Goal: Task Accomplishment & Management: Use online tool/utility

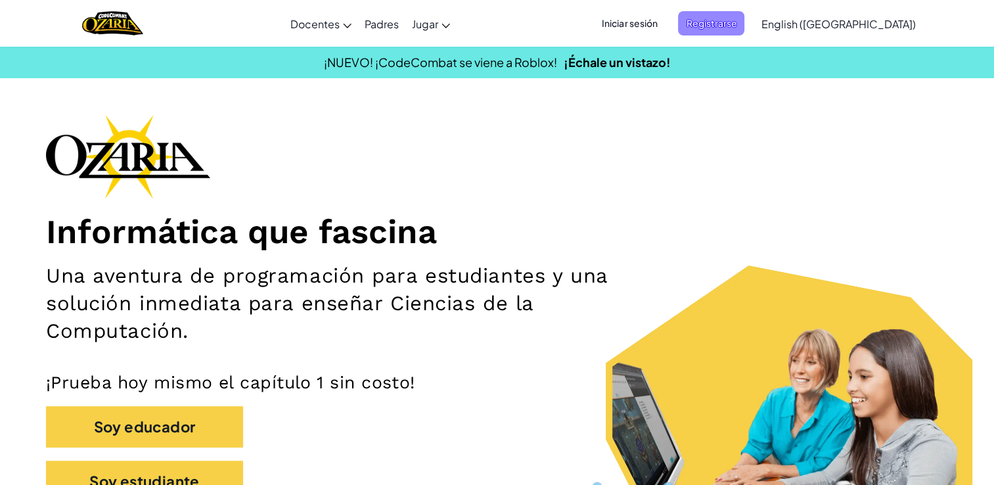
click at [735, 20] on span "Registrarse" at bounding box center [711, 23] width 66 height 24
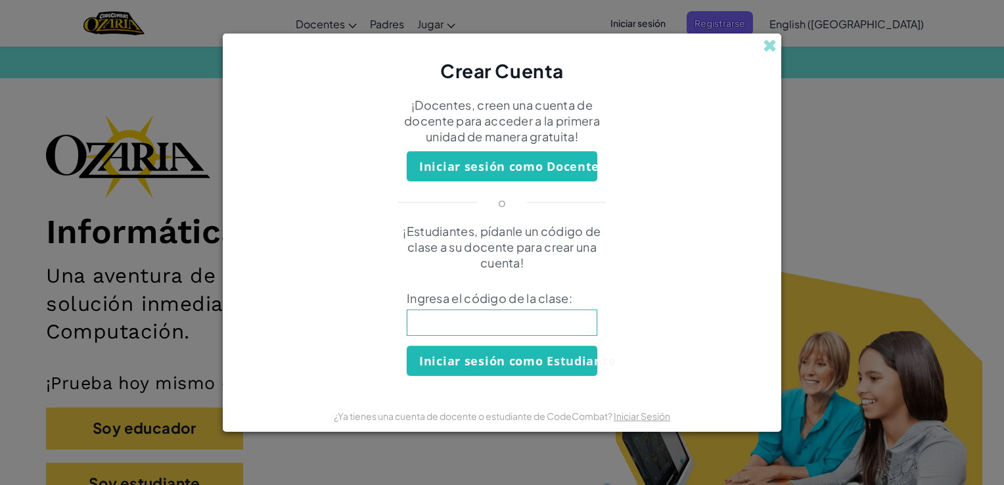
click at [490, 318] on input at bounding box center [502, 323] width 191 height 26
type input "WatchFarmSand"
click at [478, 364] on button "Iniciar sesión como Estudiante" at bounding box center [502, 361] width 191 height 30
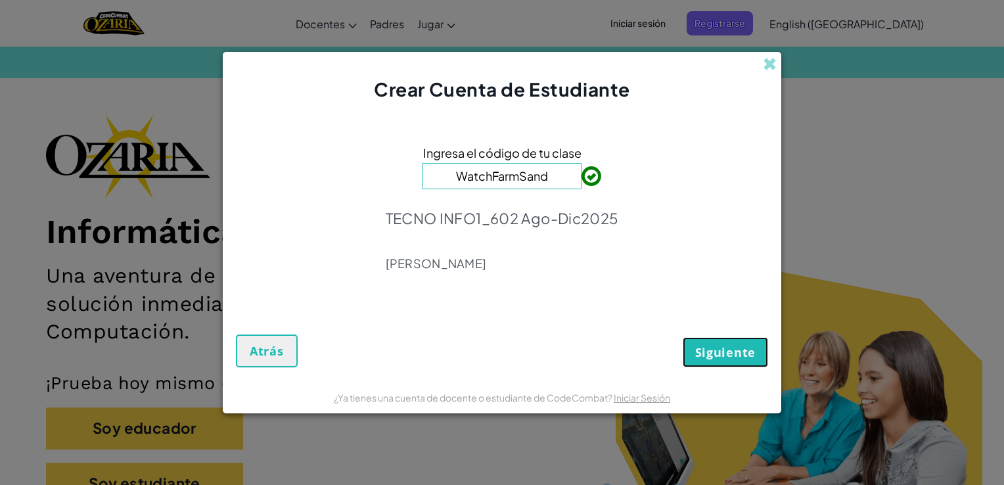
click at [707, 359] on span "Siguiente" at bounding box center [725, 352] width 60 height 16
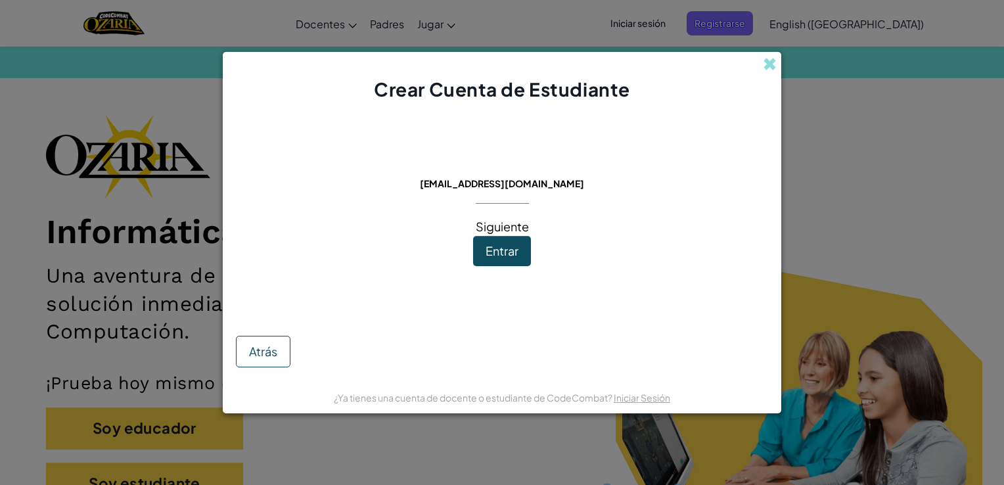
click at [290, 354] on div "Atrás" at bounding box center [502, 338] width 532 height 60
click at [270, 353] on span "Atrás" at bounding box center [263, 351] width 28 height 15
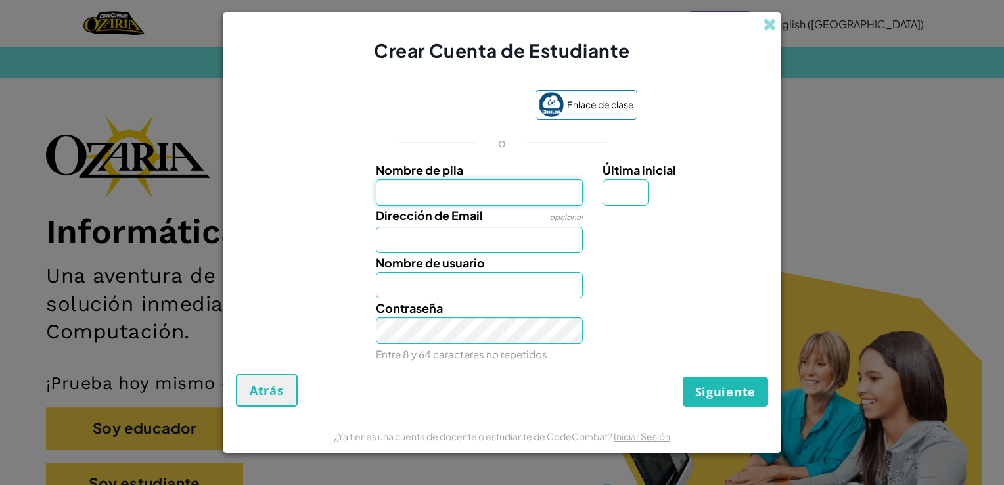
click at [376, 181] on input "Nombre de pila" at bounding box center [480, 192] width 208 height 26
type input "[PERSON_NAME]"
type input "R"
type input "[EMAIL_ADDRESS][DOMAIN_NAME]"
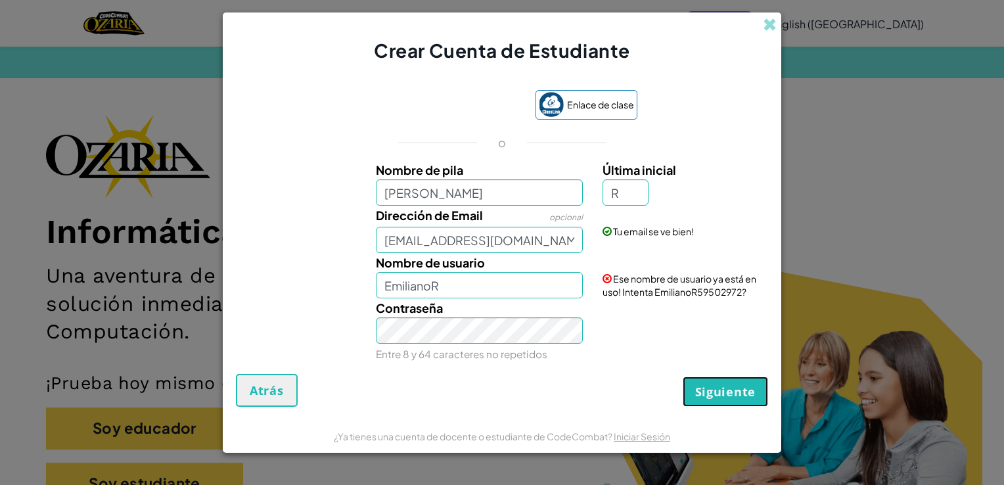
click at [742, 390] on span "Siguiente" at bounding box center [725, 392] width 60 height 16
click at [456, 280] on input "EmilianoR" at bounding box center [480, 285] width 208 height 26
click at [810, 164] on div "Crear Cuenta de Estudiante Enlace de clase o Nombre [PERSON_NAME] inicial R Dir…" at bounding box center [502, 242] width 1004 height 485
click at [455, 290] on input "EmilianoR" at bounding box center [480, 285] width 208 height 26
type input "EmilianoR.S123"
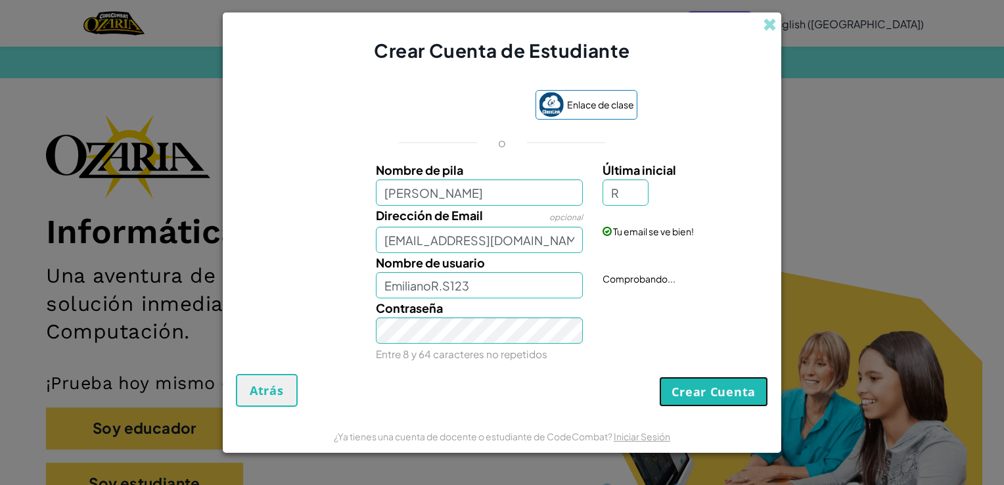
click at [749, 387] on button "Crear Cuenta" at bounding box center [713, 392] width 109 height 30
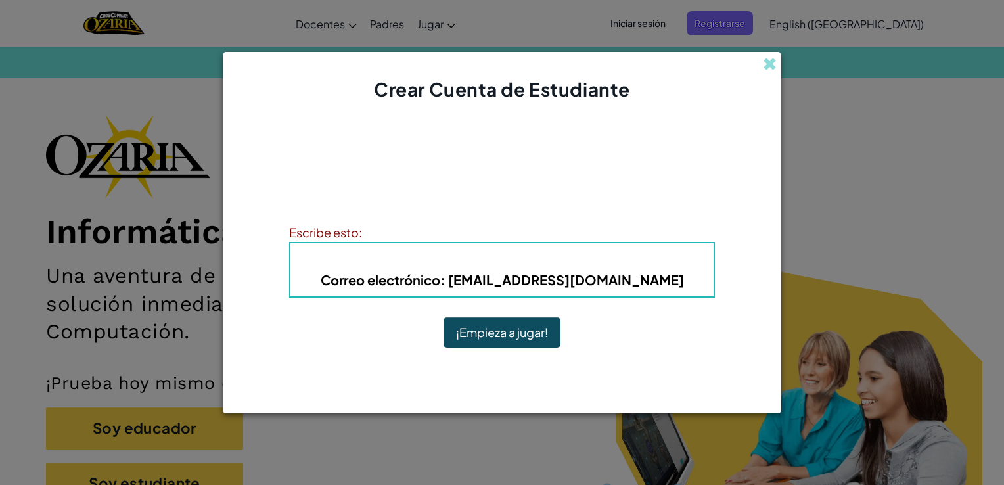
click at [528, 322] on button "¡Empieza a jugar!" at bounding box center [502, 332] width 117 height 30
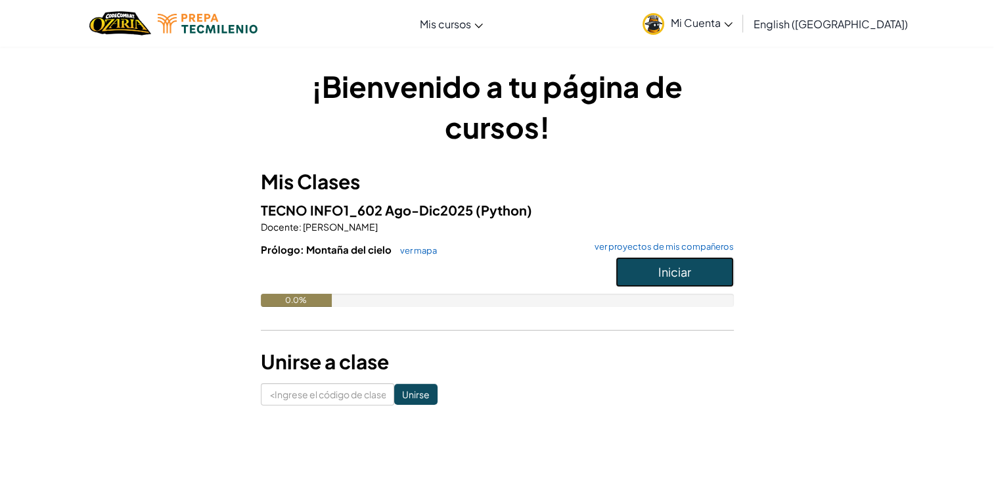
click at [691, 267] on button "Iniciar" at bounding box center [675, 272] width 118 height 30
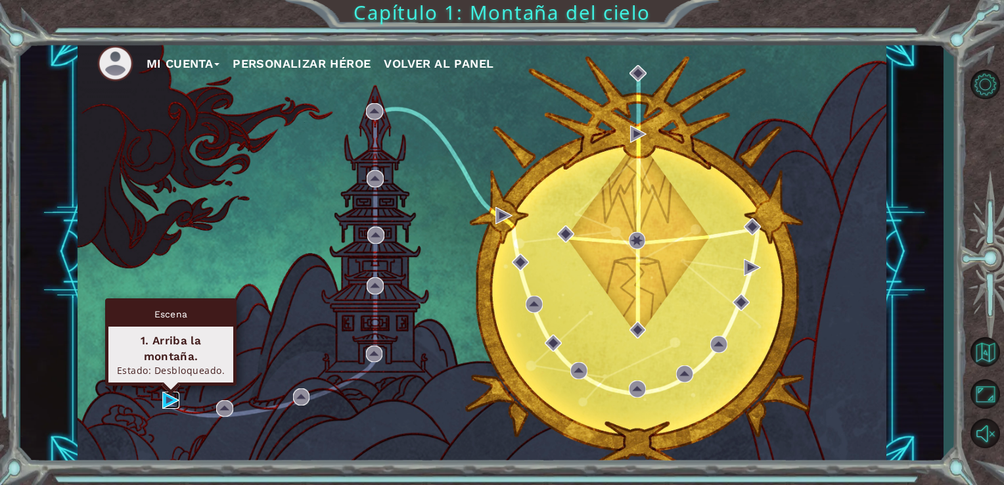
click at [166, 396] on img at bounding box center [170, 400] width 17 height 17
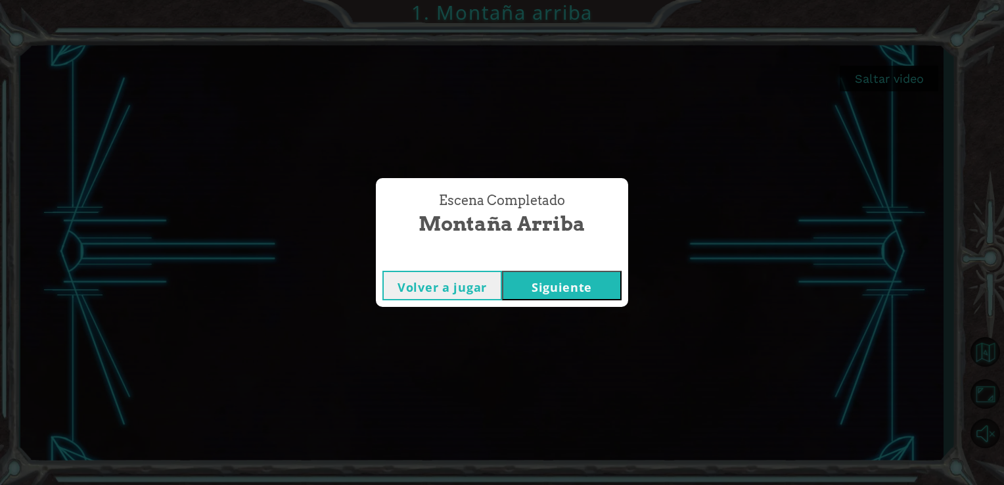
click at [808, 404] on div "Escena Completado Montaña arriba Volver a jugar Siguiente" at bounding box center [502, 242] width 1004 height 485
click at [568, 278] on button "Siguiente" at bounding box center [562, 286] width 120 height 30
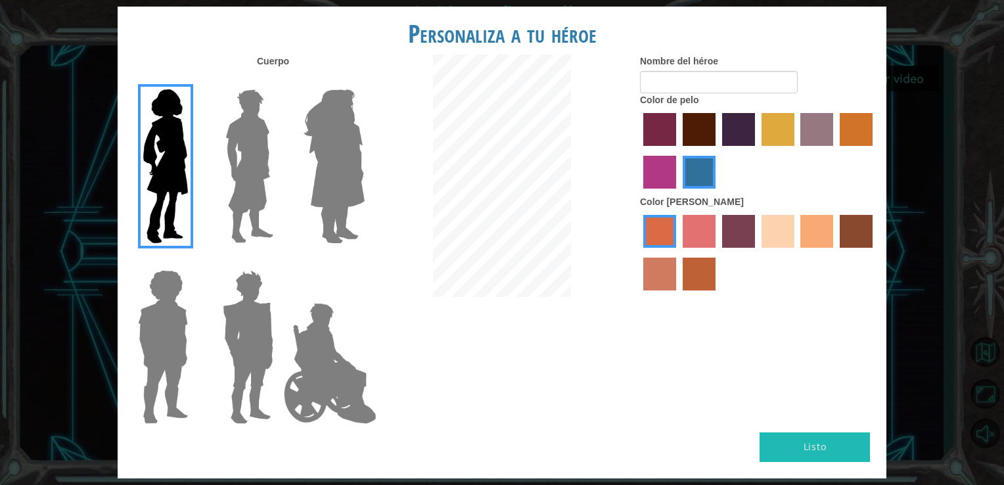
click at [698, 130] on label "Color de cabello granate" at bounding box center [699, 129] width 33 height 33
click at [678, 150] on input "maroon hair color" at bounding box center [678, 150] width 0 height 0
click at [804, 238] on label "Color de piel de tacao" at bounding box center [816, 231] width 33 height 33
click at [796, 252] on input "tacao skin color" at bounding box center [796, 252] width 0 height 0
click at [700, 275] on label "color de piel de árbol de humo" at bounding box center [699, 274] width 33 height 33
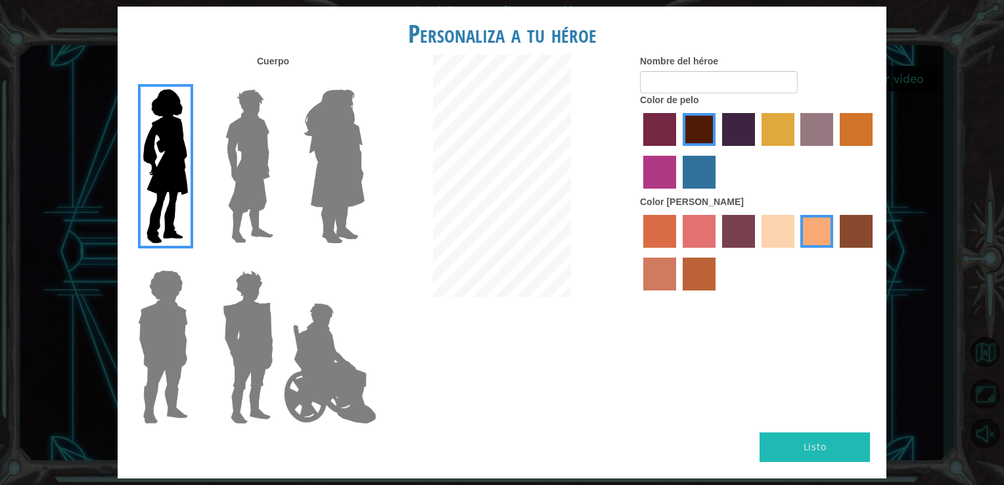
click at [678, 295] on input "smoke tree skin color" at bounding box center [678, 295] width 0 height 0
click at [836, 230] on div at bounding box center [758, 254] width 237 height 85
click at [654, 282] on label "color de piel de arena ardiente" at bounding box center [659, 274] width 33 height 33
click at [875, 252] on input "burning sand skin color" at bounding box center [875, 252] width 0 height 0
click at [651, 217] on label "Color de piel Sorbus" at bounding box center [659, 231] width 33 height 33
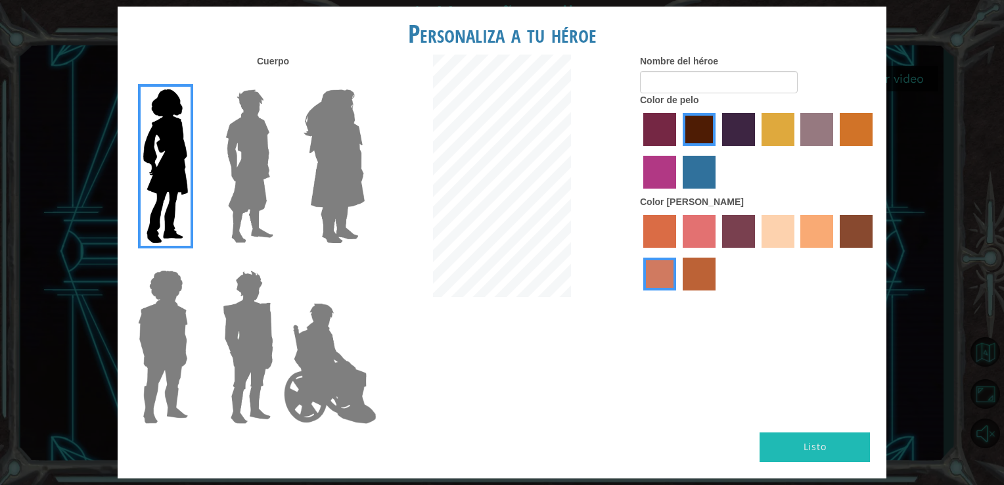
click at [639, 252] on input "sorbus skin color" at bounding box center [639, 252] width 0 height 0
click at [858, 233] on label "color de piel karma" at bounding box center [856, 231] width 33 height 33
click at [835, 252] on input "karma skin color" at bounding box center [835, 252] width 0 height 0
click at [781, 222] on label "color de piel de playa arenosa" at bounding box center [778, 231] width 33 height 33
click at [757, 252] on input "sandy beach skin color" at bounding box center [757, 252] width 0 height 0
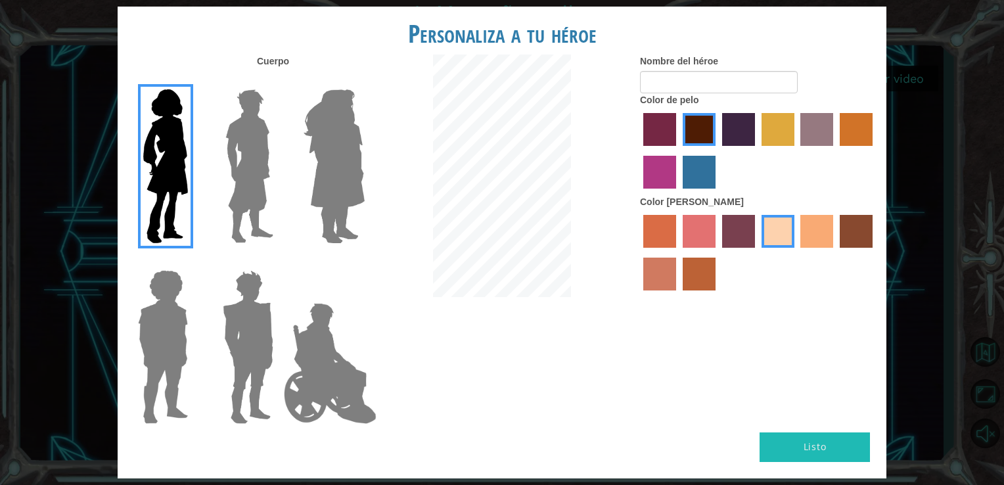
click at [815, 227] on label "Color de piel de tacao" at bounding box center [816, 231] width 33 height 33
click at [796, 252] on input "tacao skin color" at bounding box center [796, 252] width 0 height 0
click at [258, 187] on img at bounding box center [249, 166] width 58 height 164
click at [279, 81] on input "Hero Lars" at bounding box center [279, 81] width 0 height 0
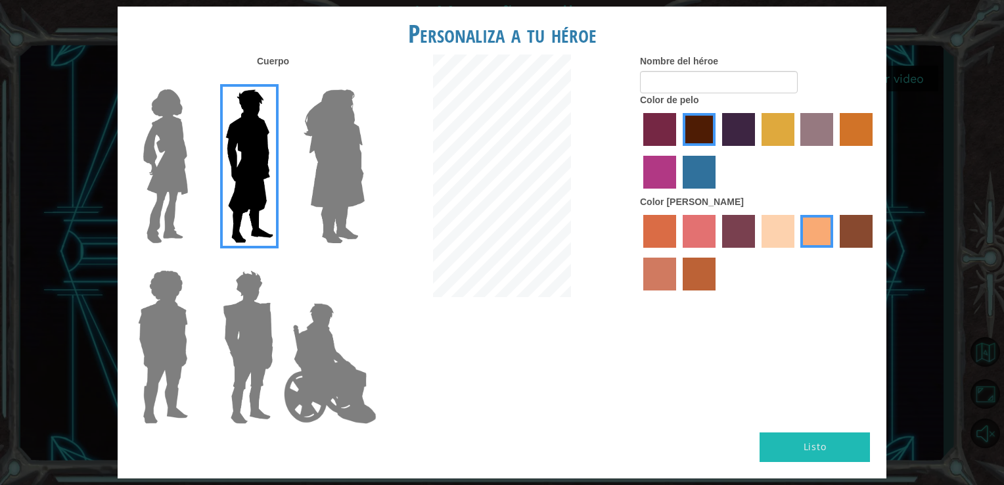
click at [238, 313] on img at bounding box center [248, 347] width 61 height 164
click at [279, 262] on input "Hero Garnet" at bounding box center [279, 262] width 0 height 0
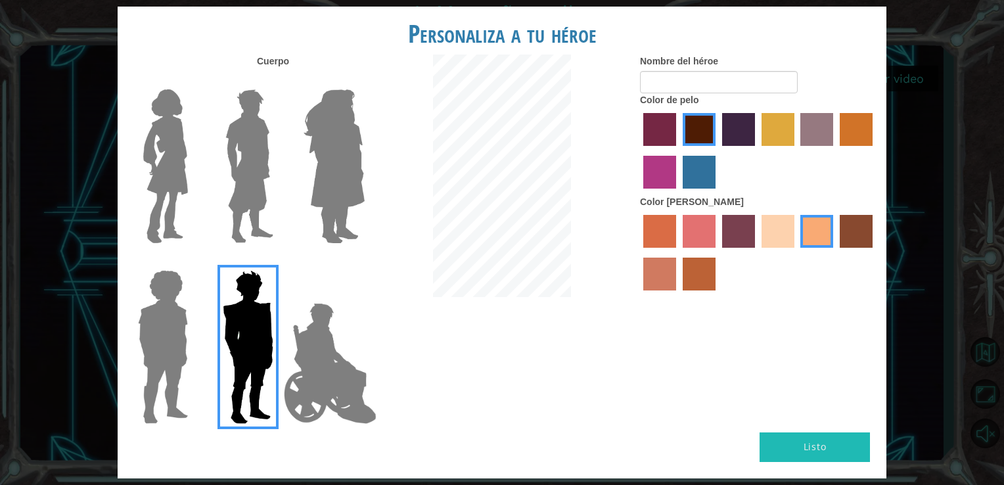
click at [181, 338] on img at bounding box center [163, 347] width 60 height 164
click at [193, 262] on input "Hero Steven" at bounding box center [193, 262] width 0 height 0
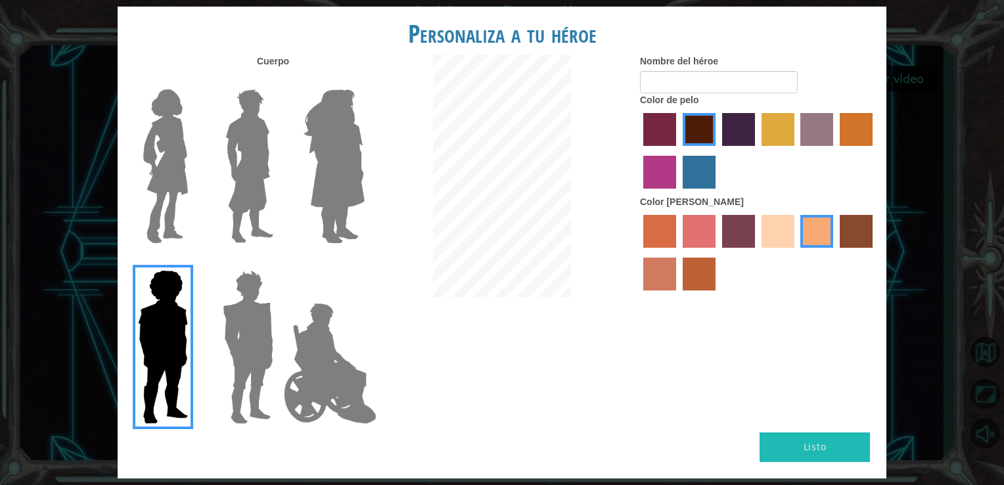
click at [233, 339] on img at bounding box center [248, 347] width 61 height 164
click at [279, 262] on input "Hero Garnet" at bounding box center [279, 262] width 0 height 0
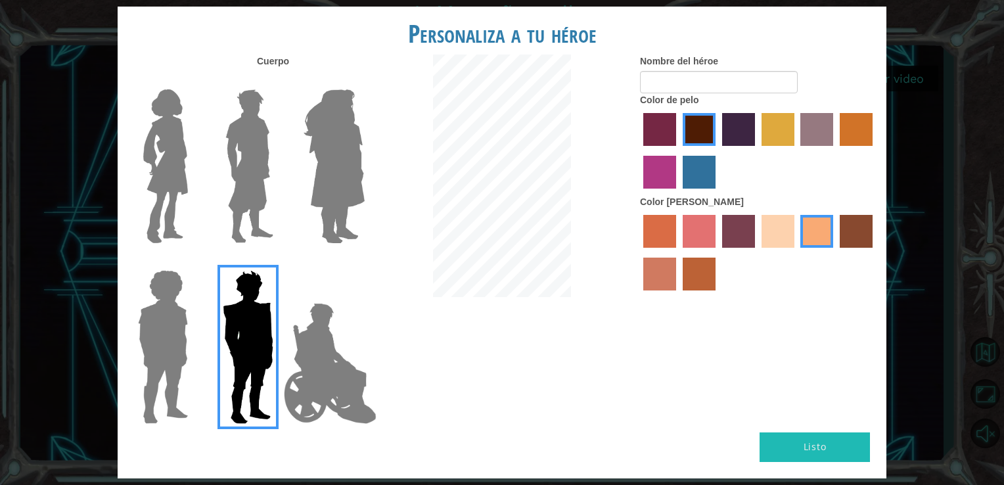
click at [828, 453] on button "Listo" at bounding box center [815, 447] width 110 height 30
type input "emi"
click at [807, 448] on button "Listo" at bounding box center [815, 447] width 110 height 30
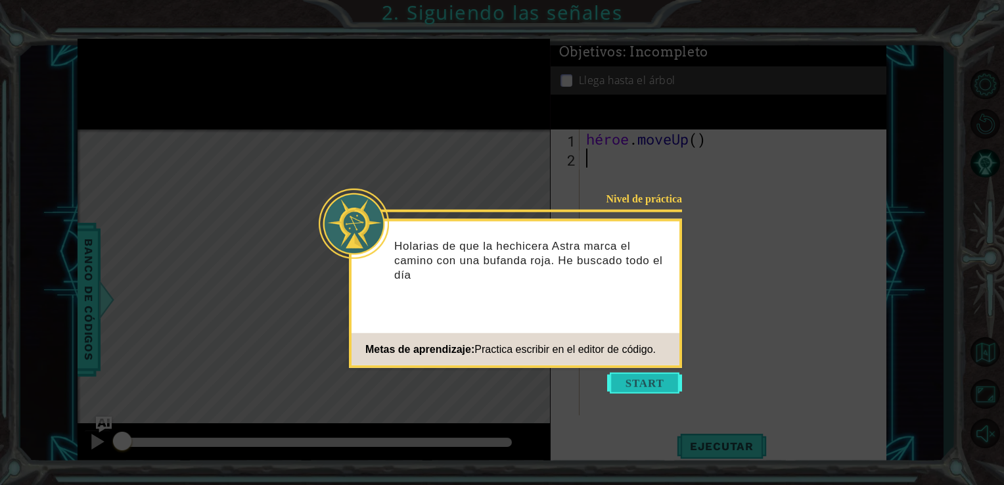
click at [647, 377] on button "Empezar" at bounding box center [644, 383] width 75 height 21
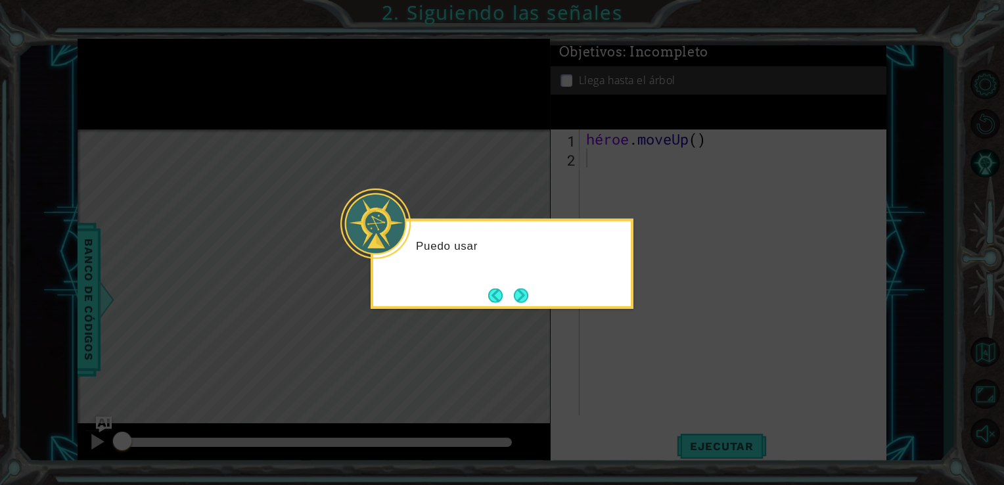
click at [647, 377] on icon at bounding box center [502, 242] width 1004 height 485
click at [601, 342] on icon at bounding box center [502, 242] width 1004 height 485
click at [534, 296] on div "Podemos nosotros) para avanz" at bounding box center [502, 264] width 263 height 90
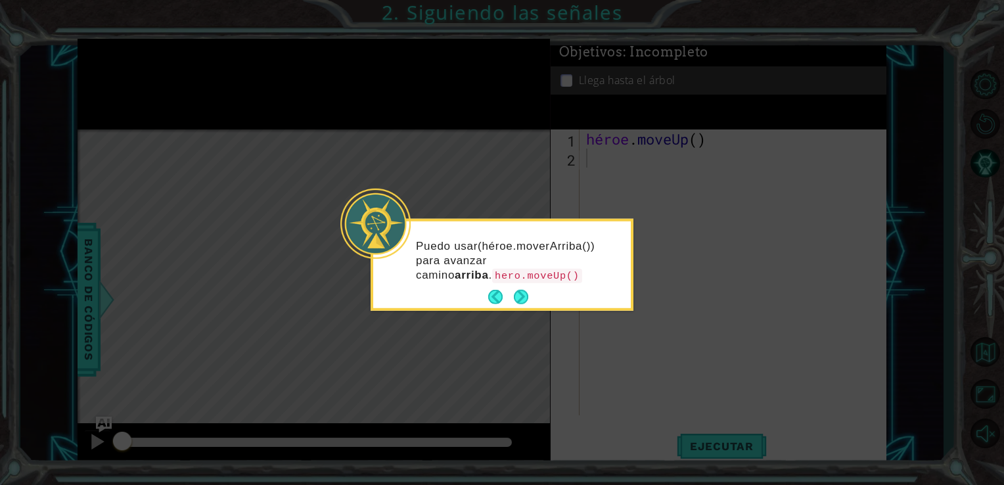
click at [534, 296] on div "Puedo usar (héroe.moverArriba()) para avanzar camino arriba . hero.moveUp()" at bounding box center [502, 265] width 263 height 92
click at [534, 296] on div "Puedo usar (héroe.moverArriba()) para avanzar camino arriba . hero.moveUp()" at bounding box center [502, 266] width 258 height 81
click at [528, 296] on button "Próximo" at bounding box center [521, 297] width 14 height 14
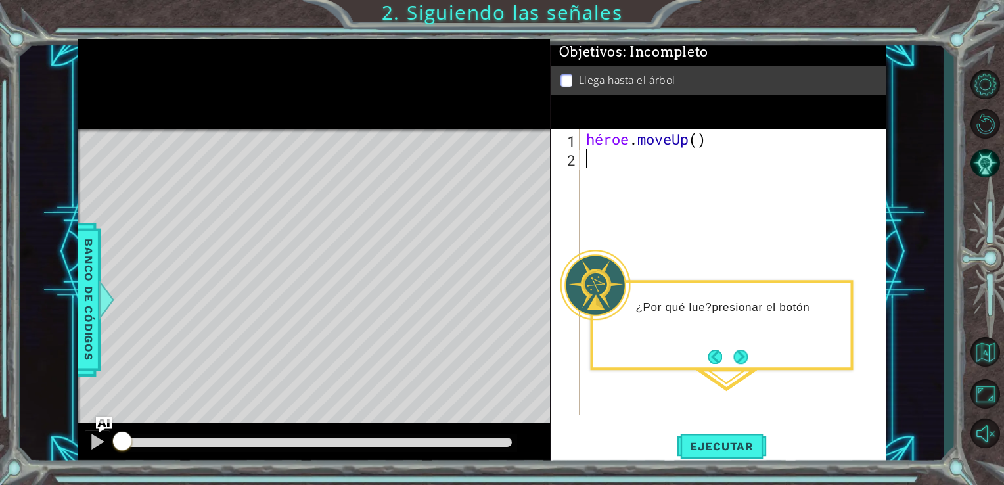
click at [662, 223] on div "héroe . moveUp ( )" at bounding box center [737, 291] width 307 height 324
type textarea "H"
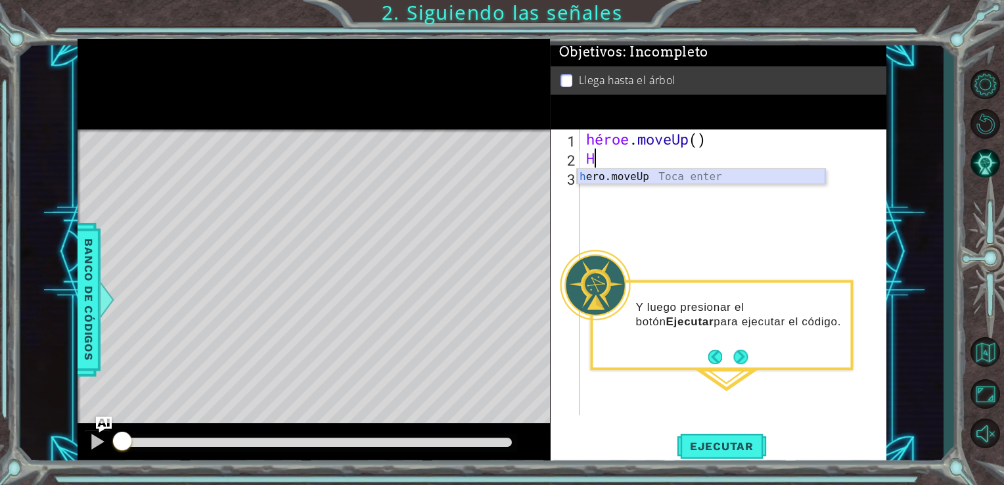
click at [700, 172] on div "h ero.moveUp Toca enter" at bounding box center [701, 192] width 248 height 47
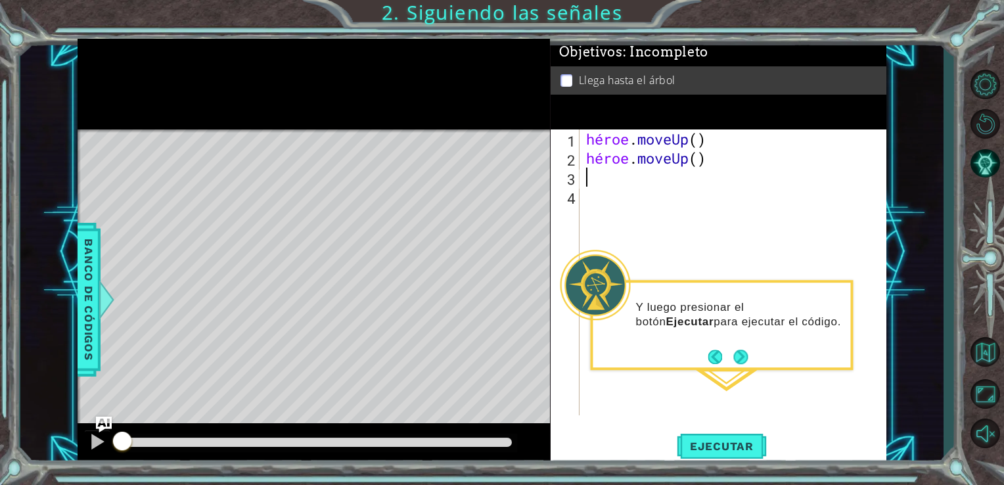
type textarea "H"
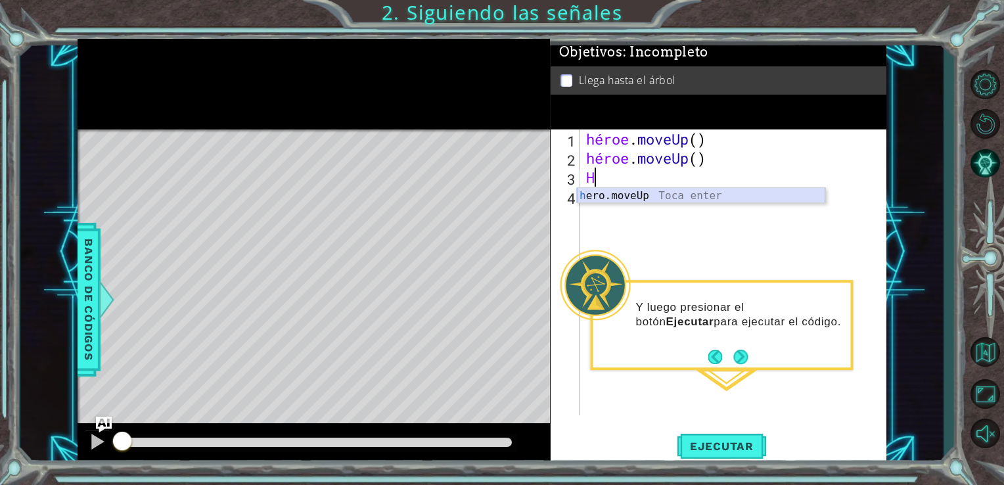
click at [647, 196] on div "h ero.moveUp Toca enter" at bounding box center [701, 211] width 248 height 47
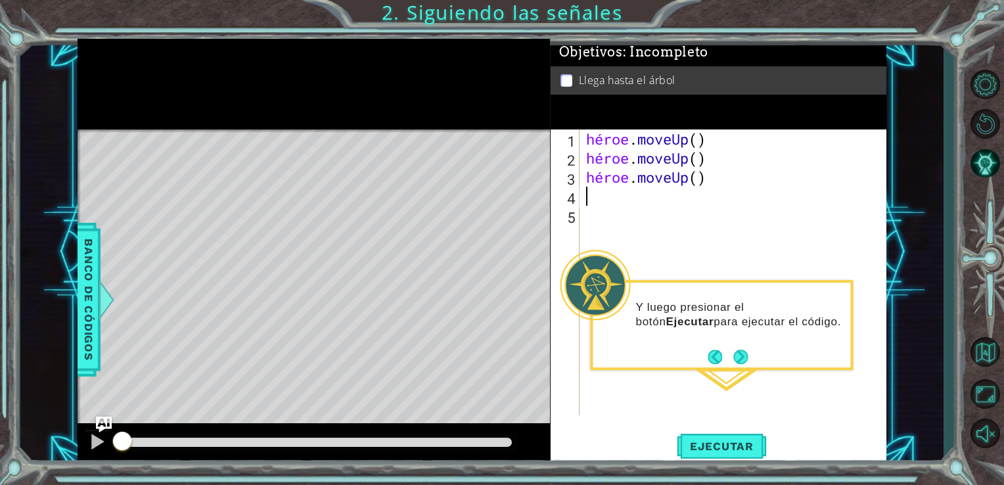
type textarea "H"
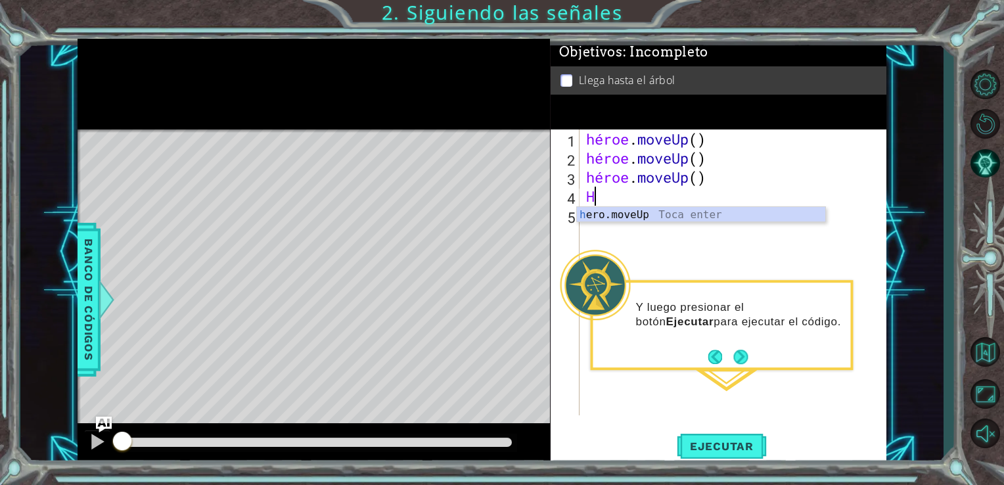
click at [632, 201] on div "héroe . moveUp ( ) héroe . moveUp ( ) héroe . moveUp ( ) H" at bounding box center [737, 291] width 307 height 324
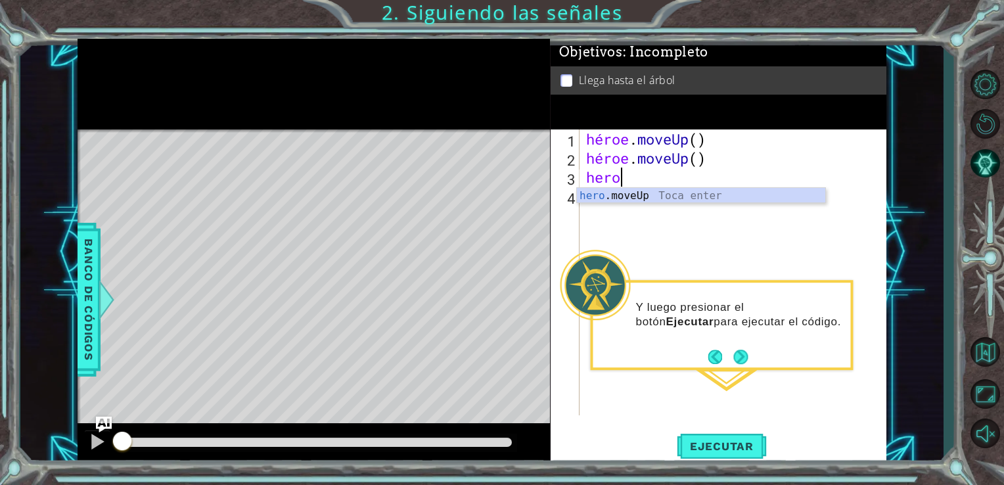
type textarea "h"
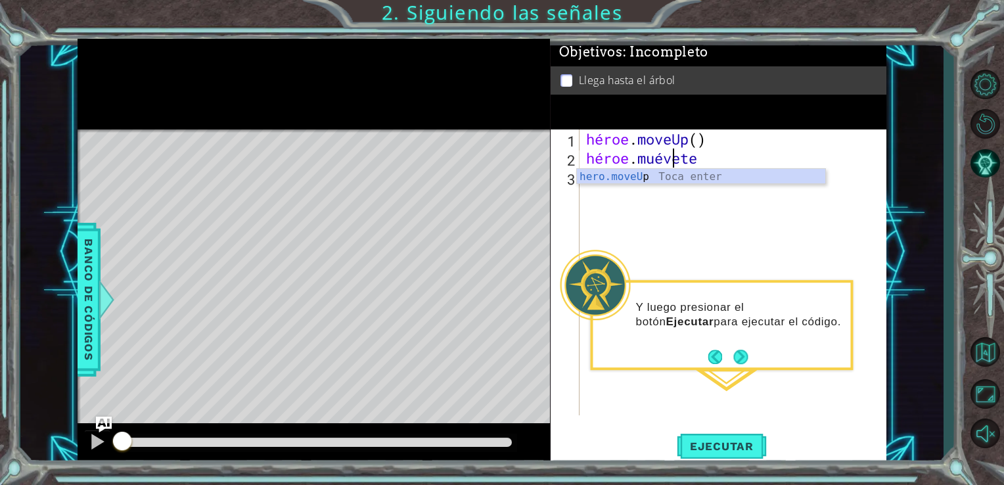
type textarea "hero.move"
click at [707, 175] on div "hero.move Up Toca enter" at bounding box center [701, 192] width 248 height 47
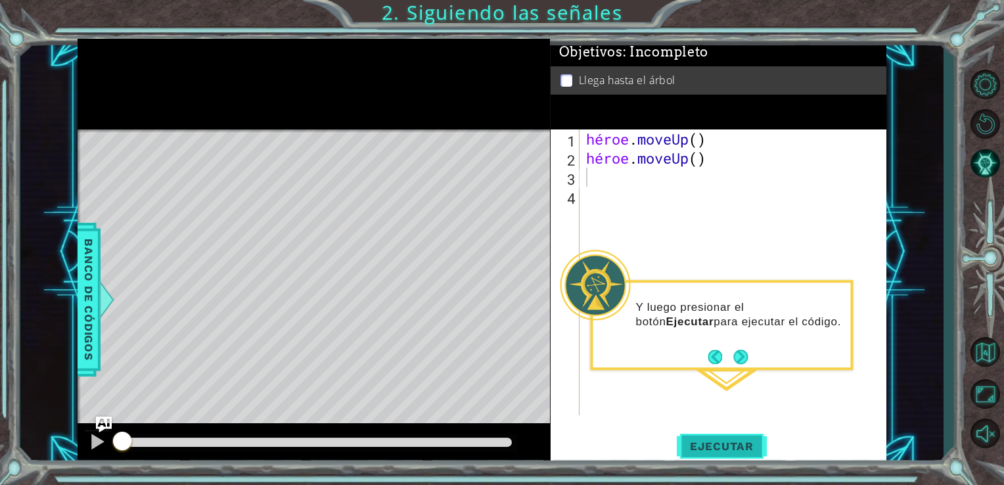
click at [747, 434] on button "Ejecutar" at bounding box center [722, 446] width 90 height 34
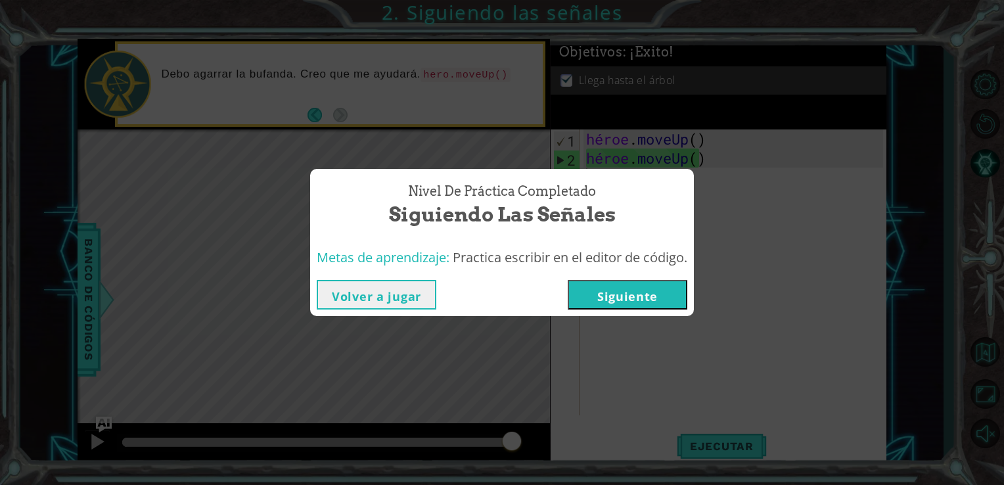
click at [651, 301] on button "Siguiente" at bounding box center [628, 295] width 120 height 30
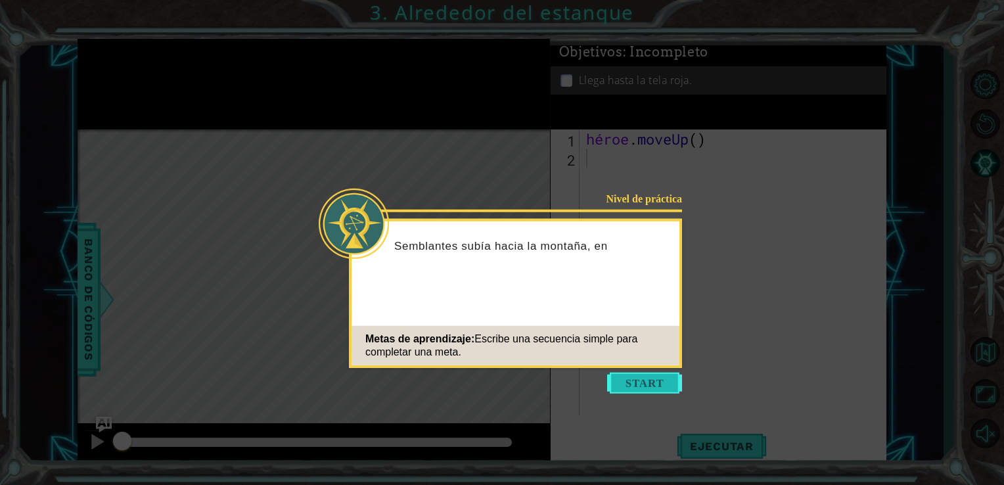
click at [626, 377] on button "Empezar" at bounding box center [644, 383] width 75 height 21
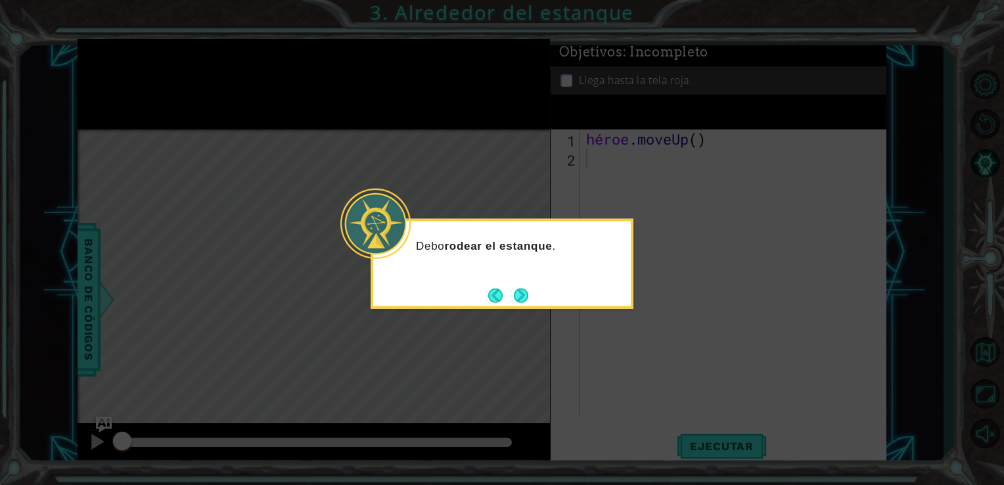
click at [586, 329] on icon at bounding box center [502, 242] width 1004 height 485
click at [518, 292] on button "Próximo" at bounding box center [521, 295] width 14 height 14
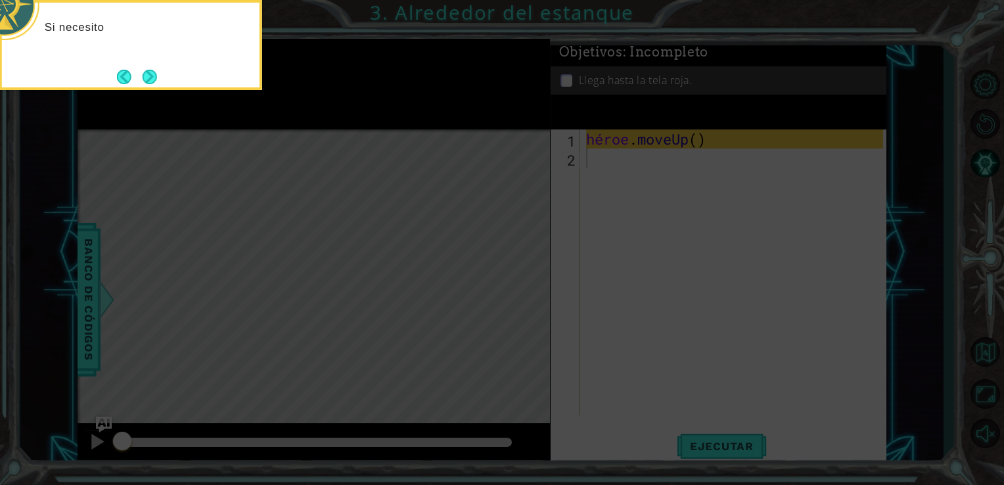
click at [518, 292] on icon at bounding box center [502, 72] width 1004 height 825
click at [137, 77] on button "Atrás" at bounding box center [130, 77] width 26 height 14
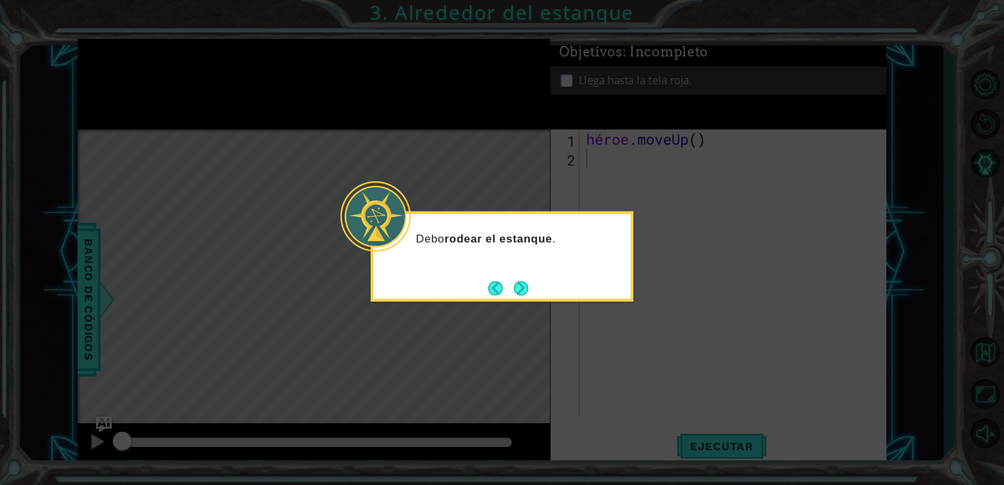
click at [208, 97] on icon at bounding box center [502, 242] width 1004 height 485
click at [516, 294] on button "Próximo" at bounding box center [521, 288] width 14 height 14
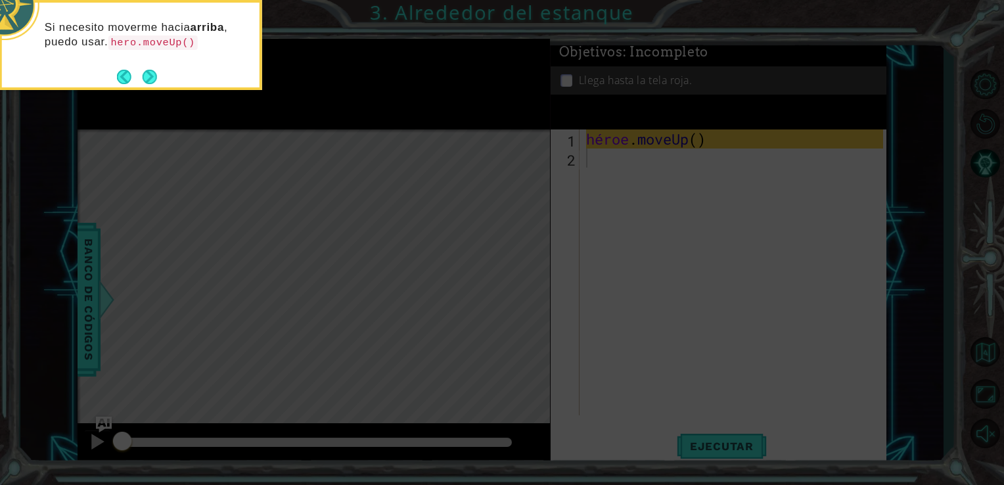
click at [611, 227] on icon at bounding box center [502, 72] width 1004 height 825
click at [154, 67] on footer at bounding box center [137, 77] width 40 height 20
click at [145, 78] on button "Próximo" at bounding box center [150, 77] width 14 height 14
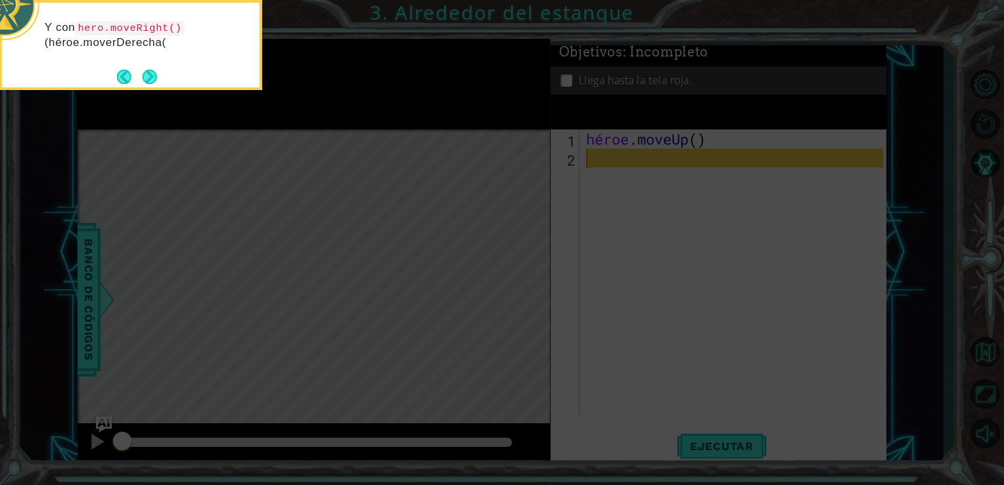
click at [145, 78] on button "Próximo" at bounding box center [150, 77] width 14 height 14
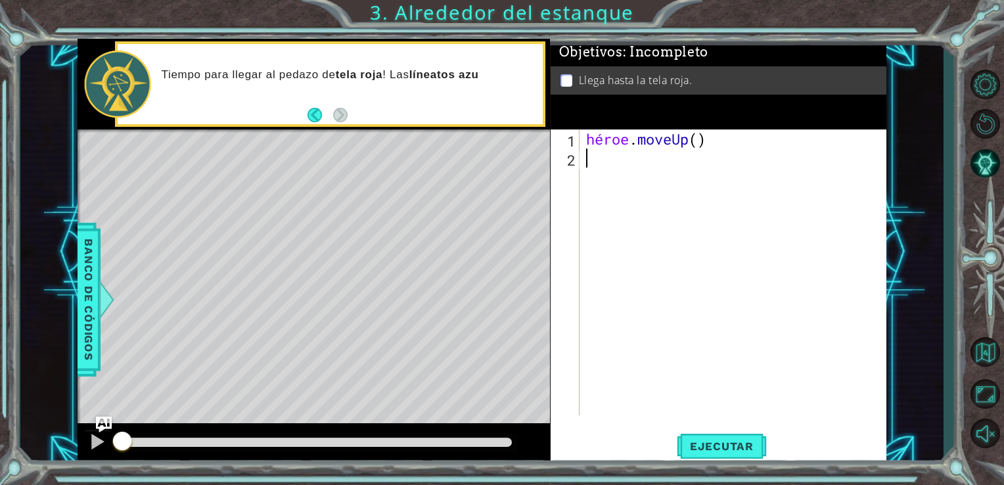
type textarea "H"
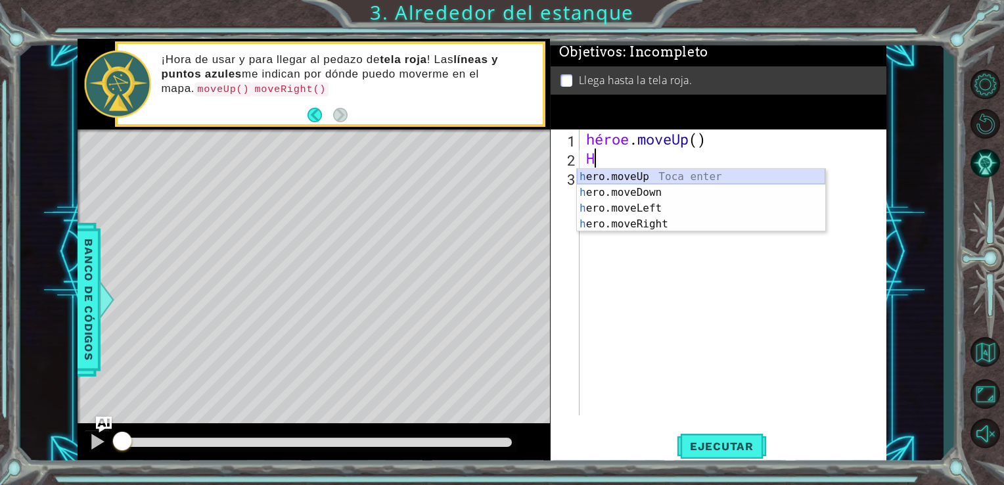
click at [636, 174] on div "h ero.moveUp Toca enter h ero.moveDown Toca enter h ero.moveLeft Toca enter h e…" at bounding box center [701, 216] width 248 height 95
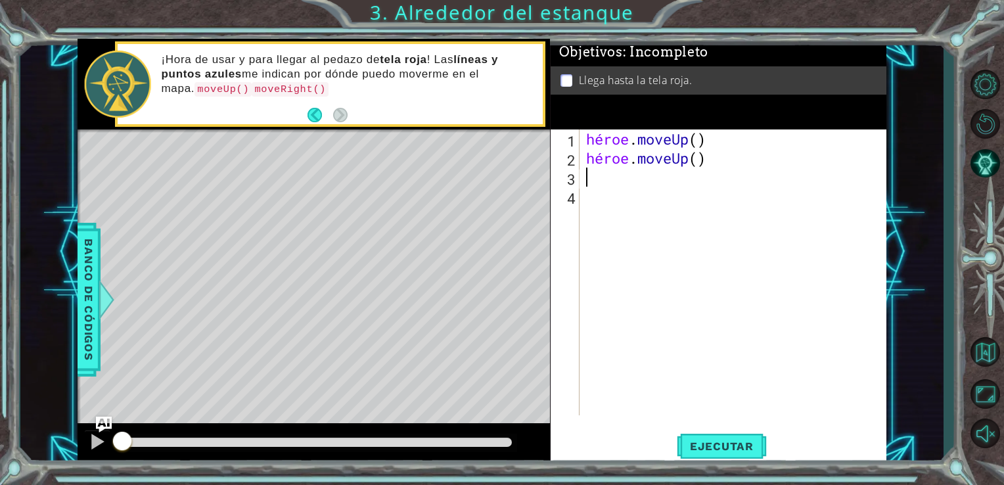
type textarea "H"
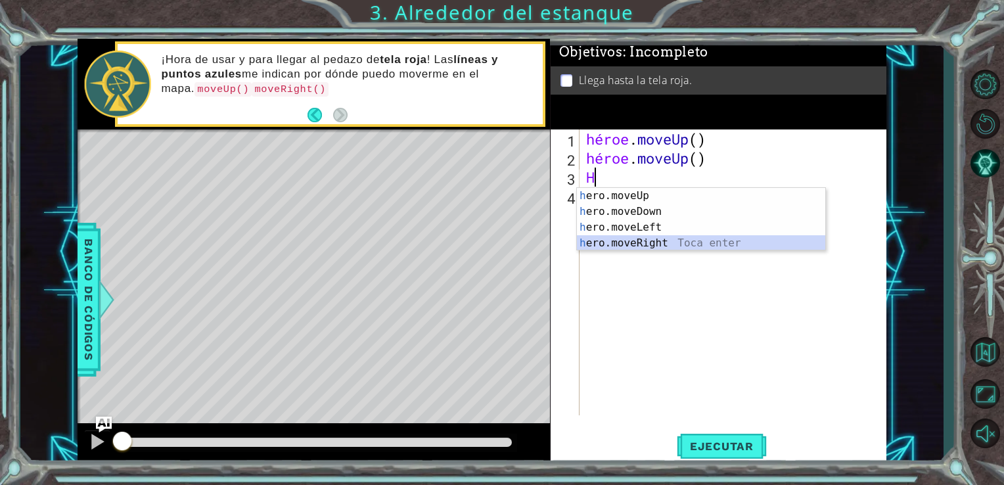
click at [651, 245] on div "h ero.moveUp Toca enter h ero.moveDown Toca enter h ero.moveLeft Toca enter h e…" at bounding box center [701, 235] width 248 height 95
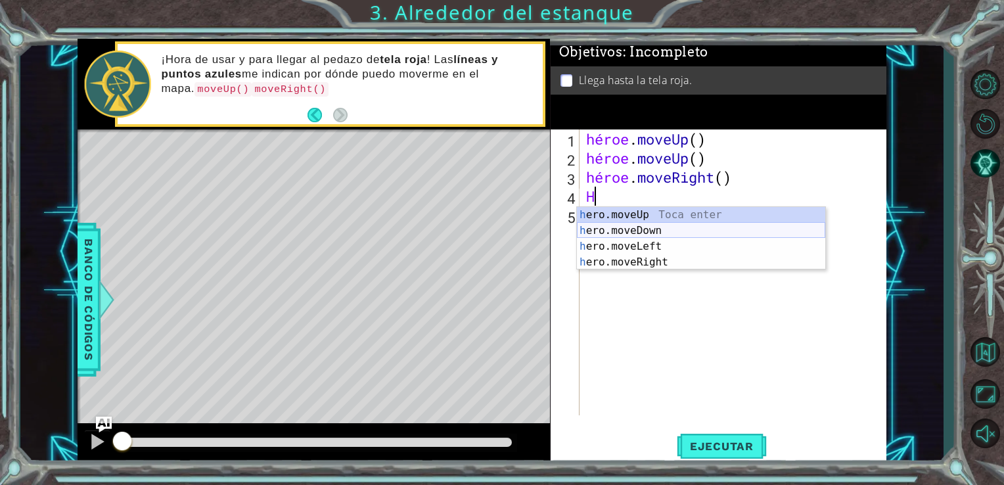
click at [644, 233] on div "h ero.moveUp Toca enter h ero.moveDown Toca enter h ero.moveLeft Toca enter h e…" at bounding box center [701, 254] width 248 height 95
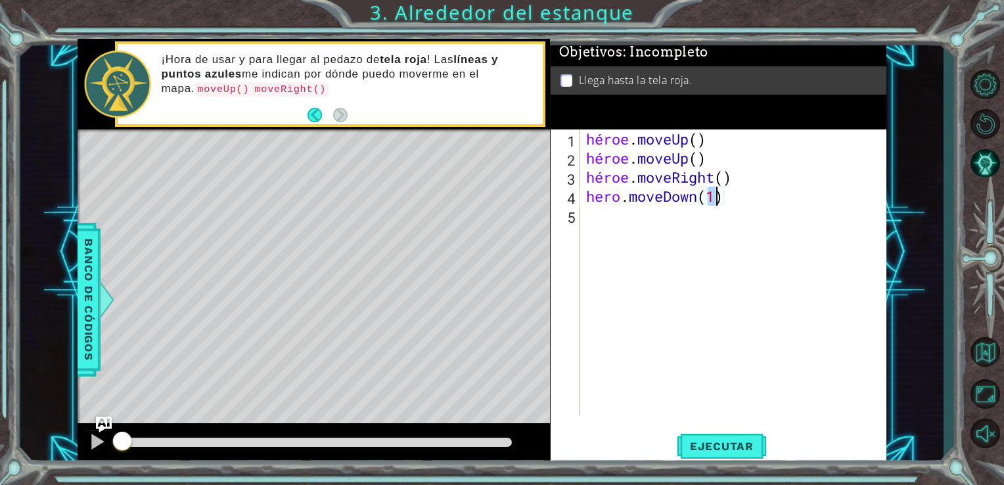
scroll to position [0, 5]
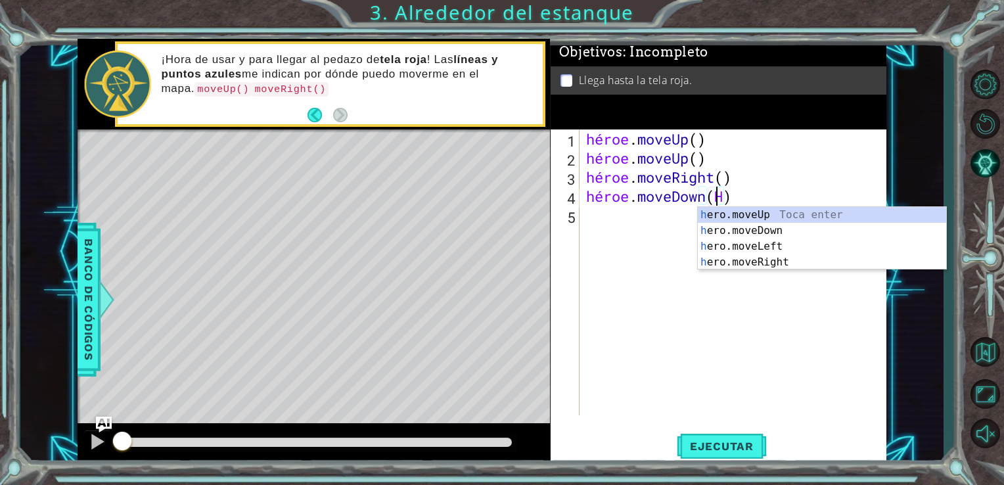
type textarea "hero.moveDown()"
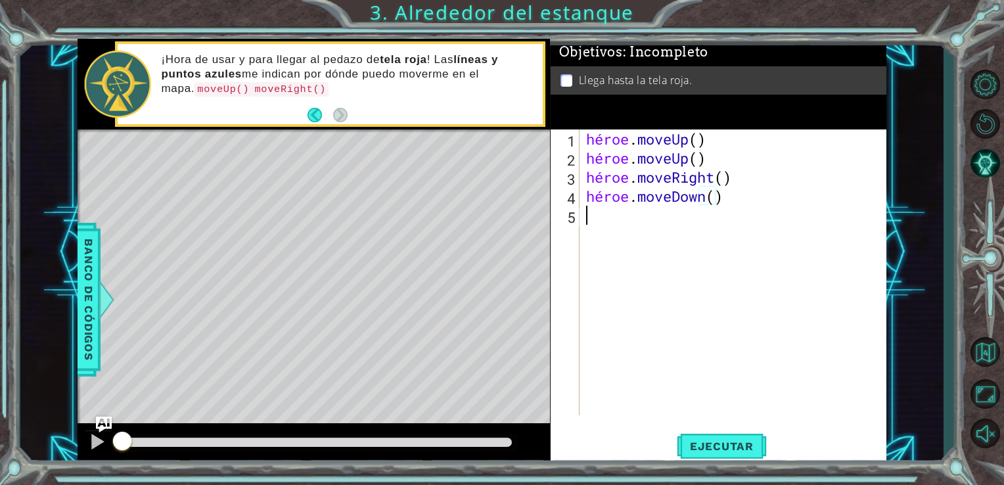
click at [605, 225] on div "héroe . moveUp ( ) héroe . moveUp ( ) héroe . moveRight ( ) héroe . moveDown ( )" at bounding box center [737, 291] width 307 height 324
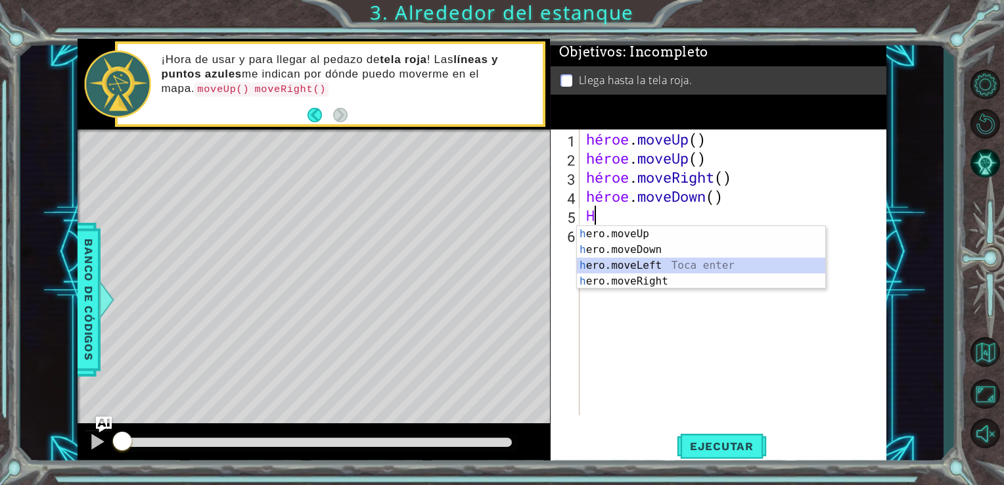
click at [615, 267] on div "h ero.moveUp Toca enter h ero.moveDown Toca enter h ero.moveLeft Toca enter h e…" at bounding box center [701, 273] width 248 height 95
type textarea "hero.moveLeft(1)"
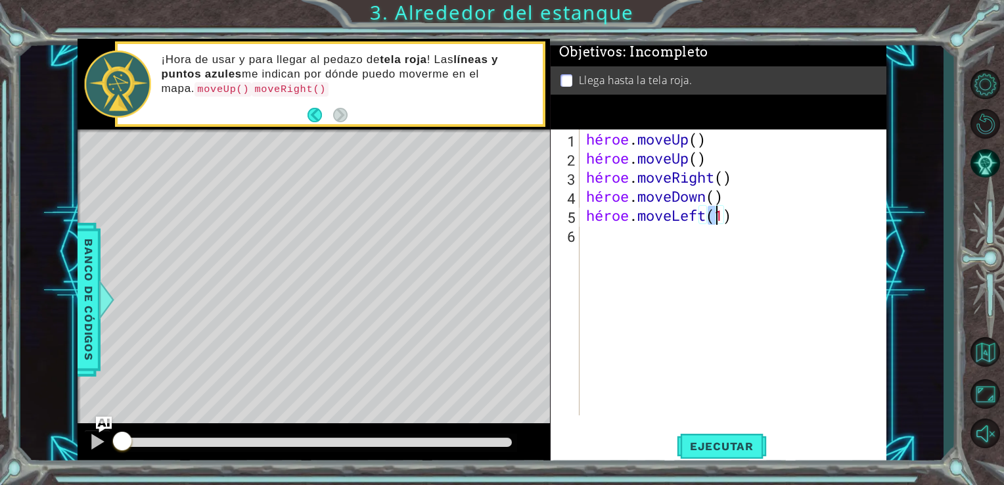
click at [587, 254] on div "héroe . moveUp ( ) héroe . moveUp ( ) héroe . moveRight ( ) héroe . moveDown ( …" at bounding box center [737, 291] width 307 height 324
type textarea "H"
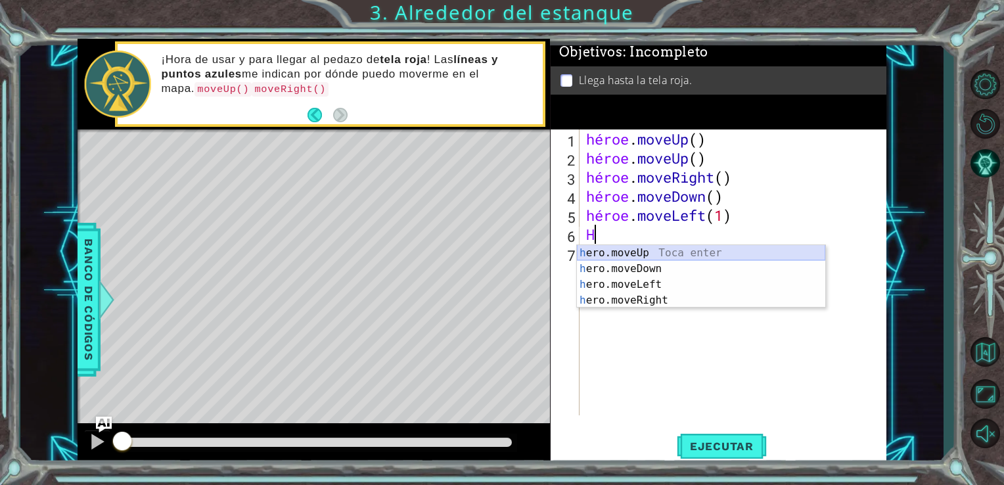
click at [618, 255] on div "h ero.moveUp Toca enter h ero.moveDown Toca enter h ero.moveLeft Toca enter h e…" at bounding box center [701, 292] width 248 height 95
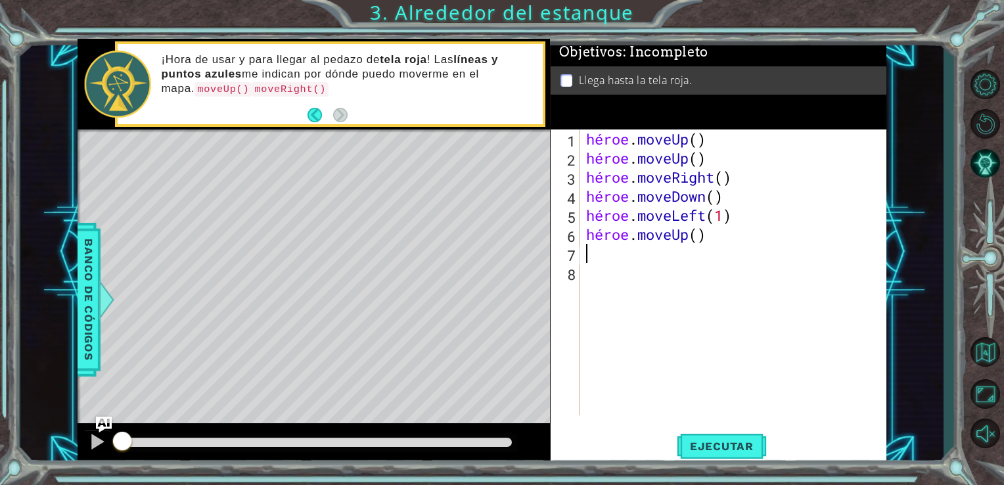
type textarea "H"
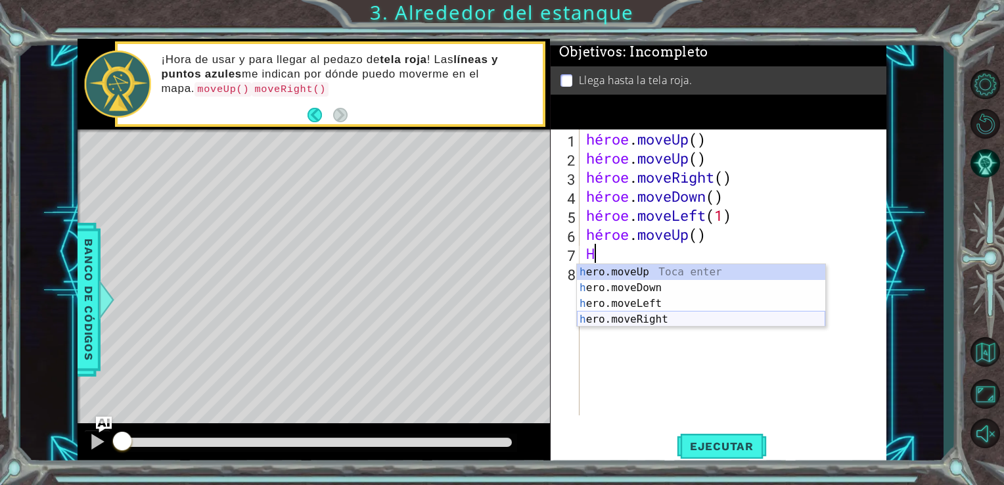
click at [675, 318] on div "h ero.moveUp Toca enter h ero.moveDown Toca enter h ero.moveLeft Toca enter h e…" at bounding box center [701, 311] width 248 height 95
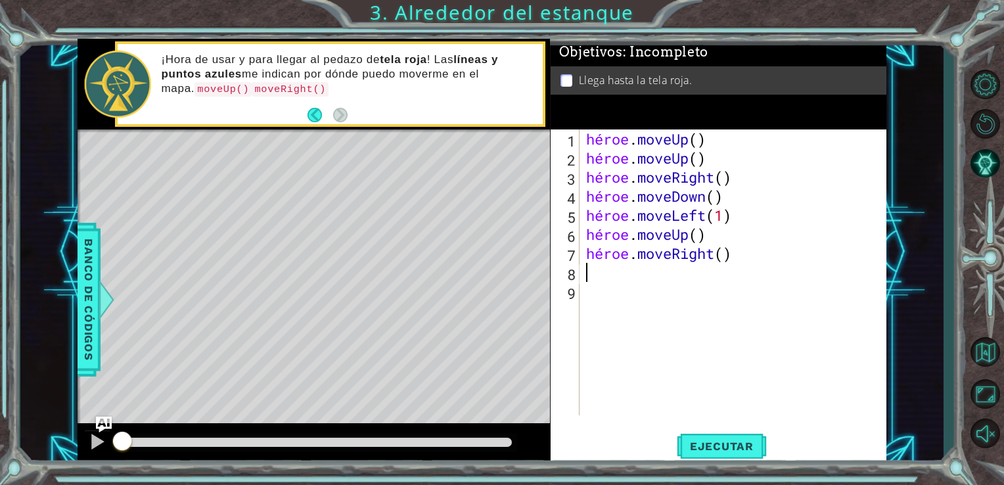
type textarea "H"
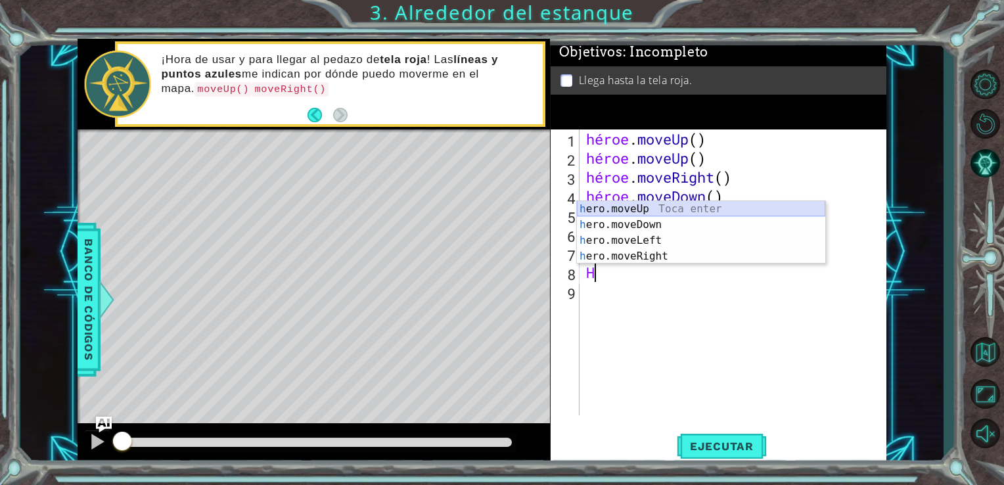
click at [674, 211] on div "h ero.moveUp Toca enter h ero.moveDown Toca enter h ero.moveLeft Toca enter h e…" at bounding box center [701, 248] width 248 height 95
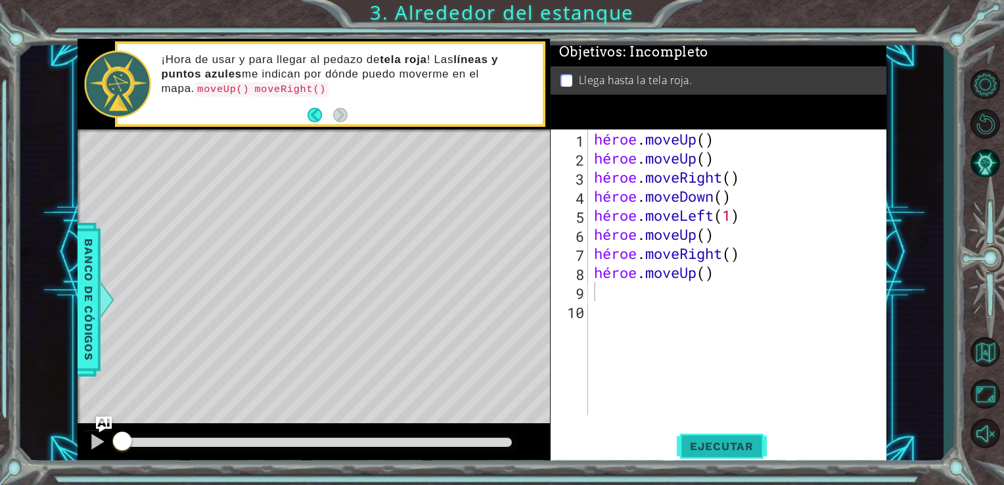
click at [704, 457] on button "Ejecutar" at bounding box center [722, 446] width 90 height 34
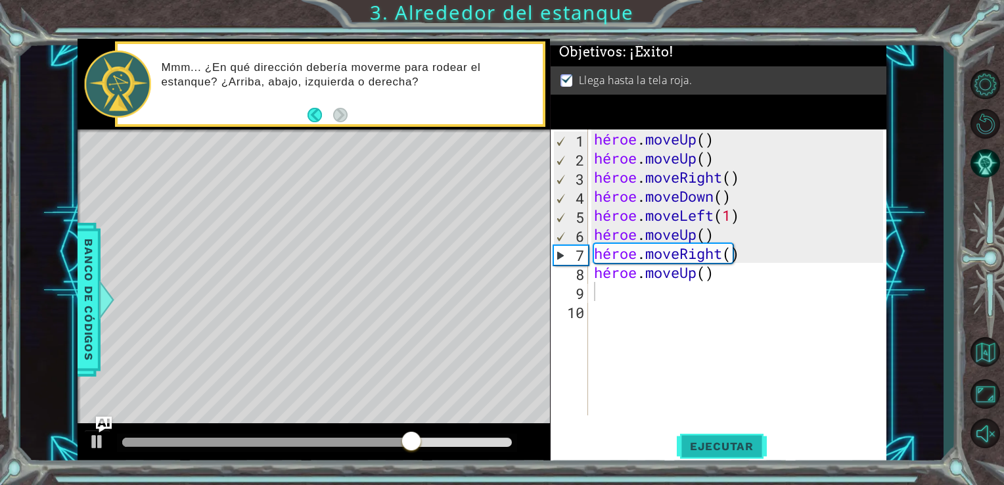
click at [712, 446] on span "Ejecutar" at bounding box center [722, 446] width 90 height 13
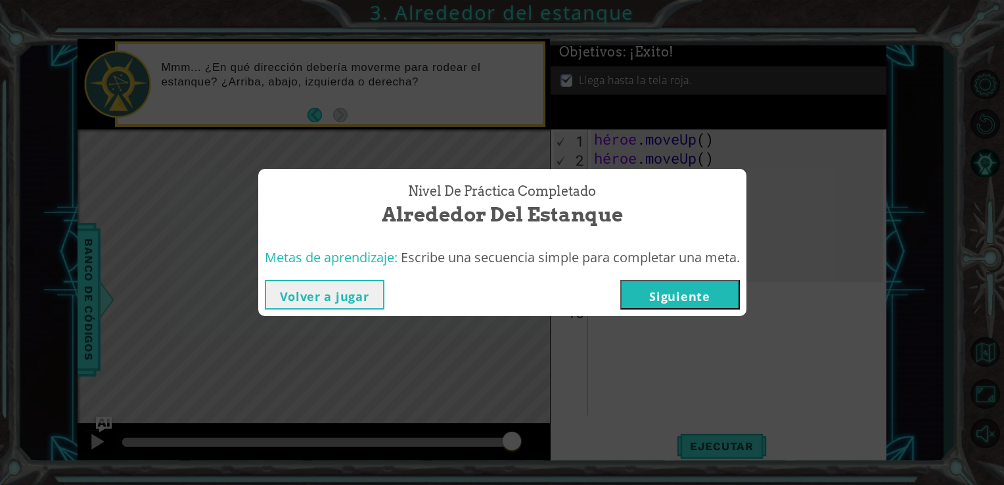
click at [720, 290] on button "Siguiente" at bounding box center [680, 295] width 120 height 30
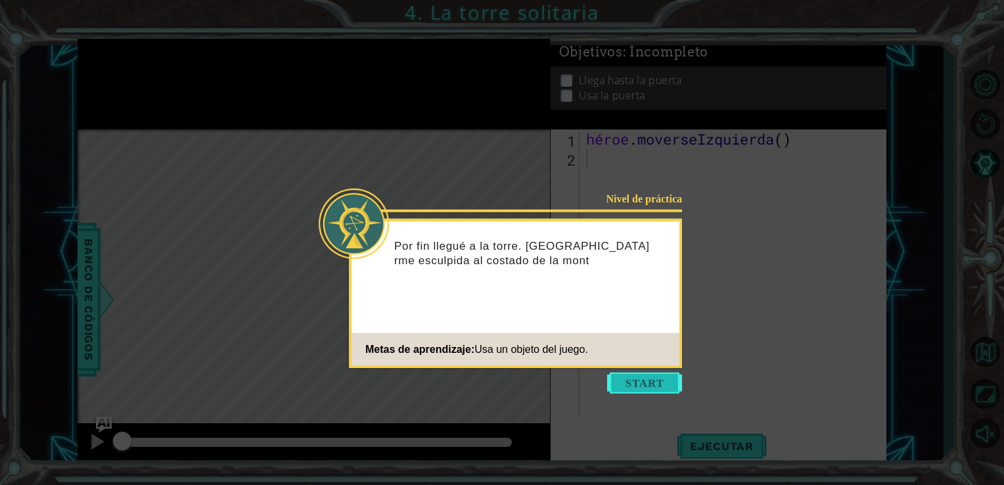
click at [646, 380] on button "Empezar" at bounding box center [644, 383] width 75 height 21
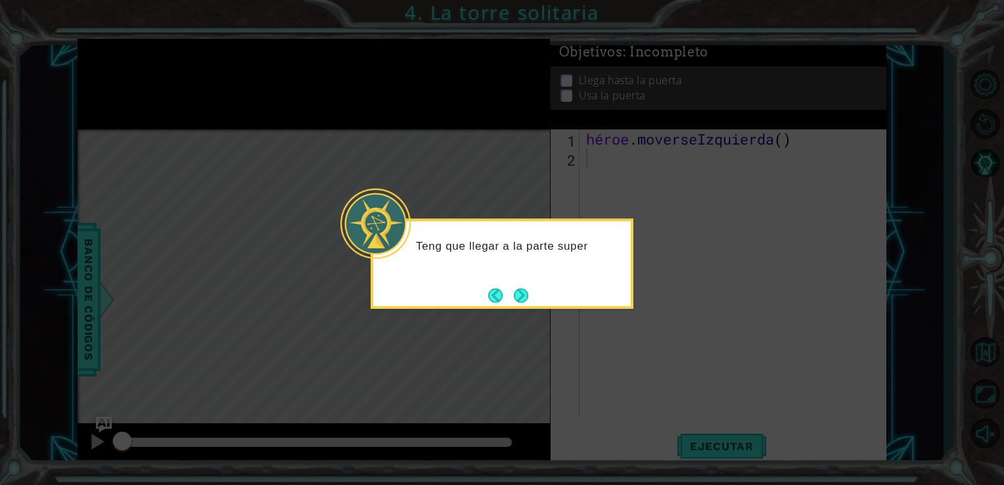
click at [576, 292] on div "Teng que llegar a la parte super" at bounding box center [502, 264] width 263 height 90
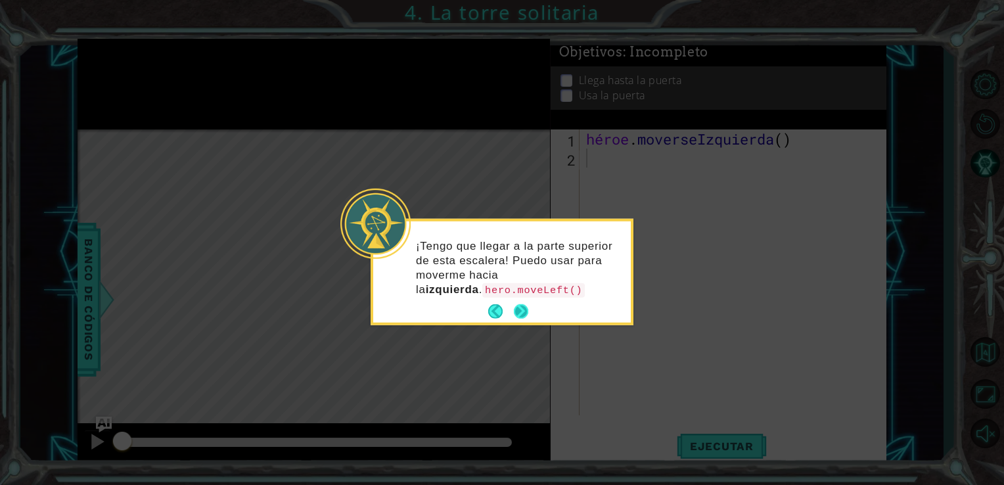
click at [515, 305] on button "Próximo" at bounding box center [521, 311] width 14 height 14
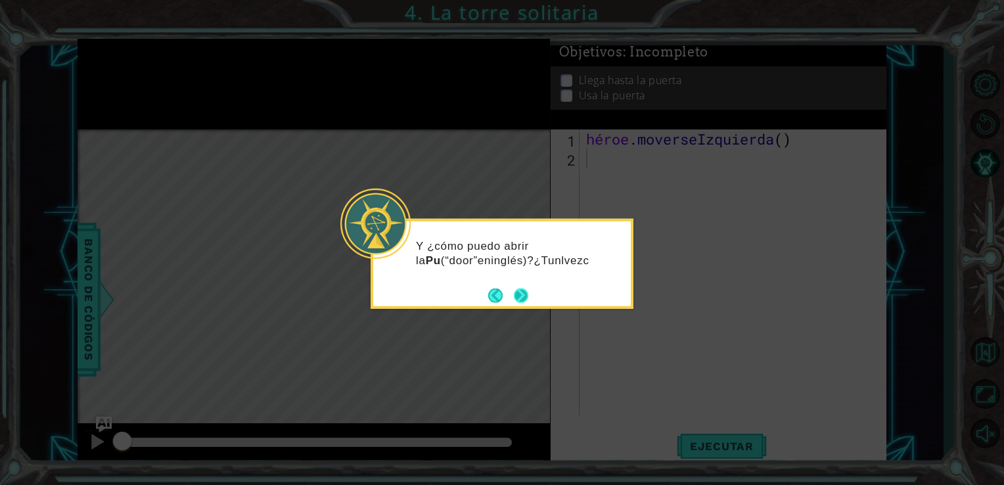
click at [526, 292] on button "Próximo" at bounding box center [521, 295] width 14 height 14
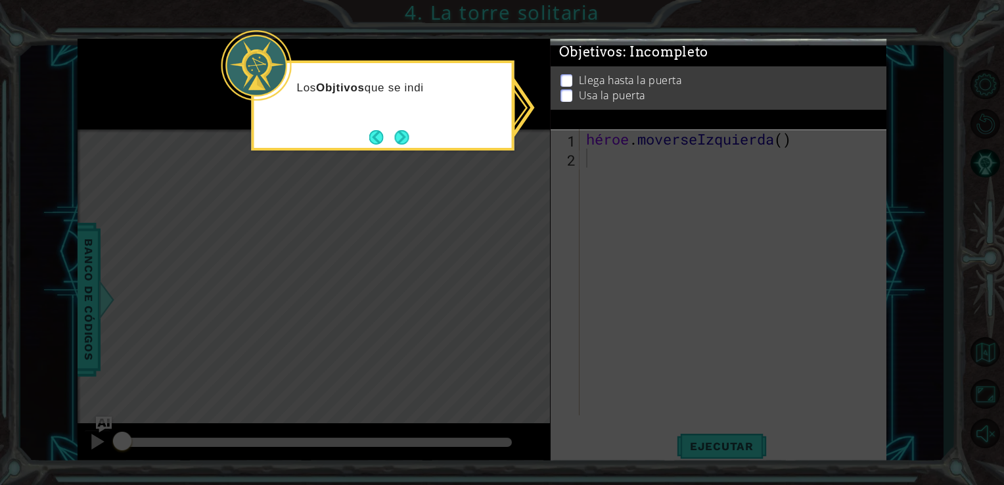
click at [576, 238] on icon at bounding box center [502, 242] width 1004 height 485
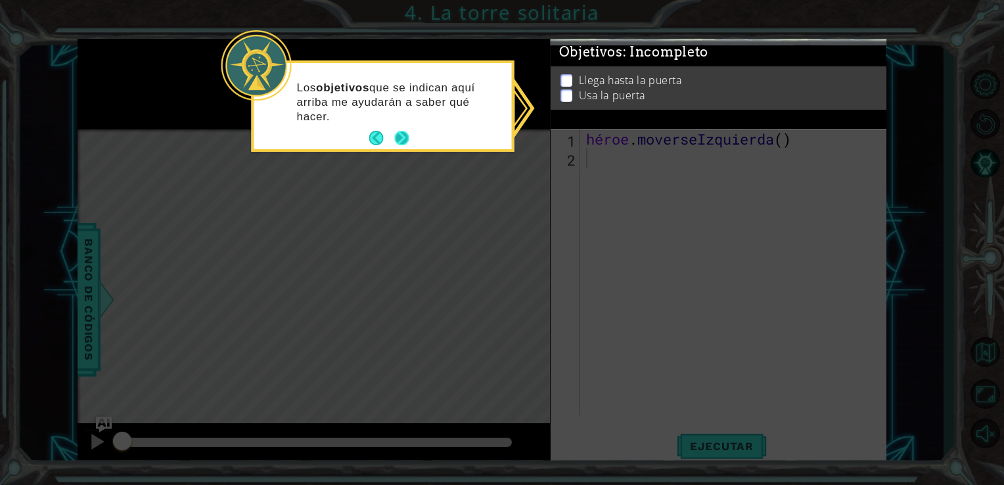
click at [399, 140] on button "Próximo" at bounding box center [401, 138] width 14 height 14
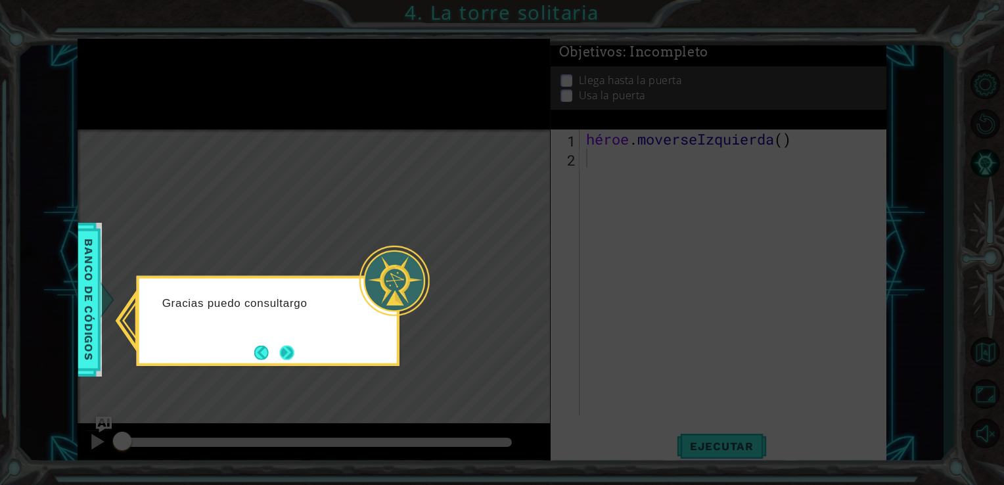
click at [290, 356] on button "Próximo" at bounding box center [287, 352] width 14 height 14
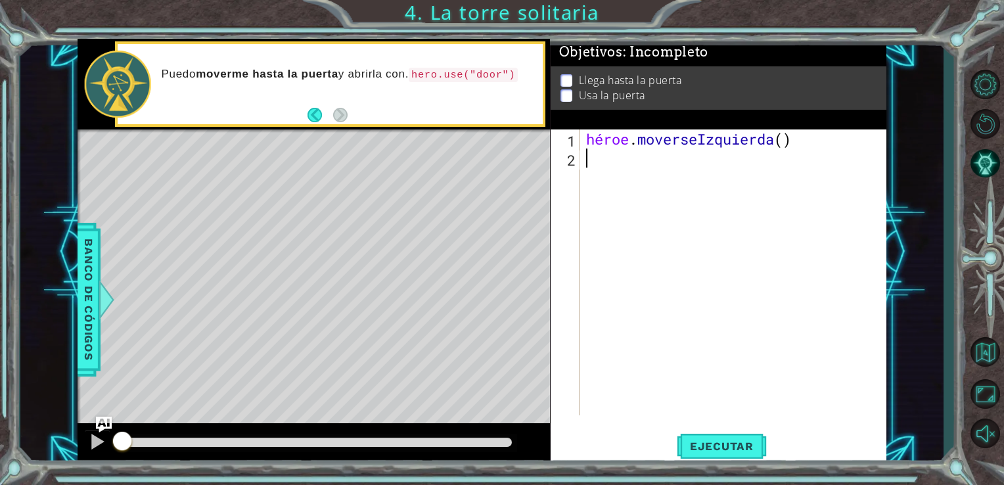
click at [649, 179] on div "héroe . moverseIzquierda ( )" at bounding box center [737, 291] width 307 height 324
click at [601, 161] on div "héroe . moverseIzquierda ( )" at bounding box center [737, 291] width 307 height 324
type textarea "H"
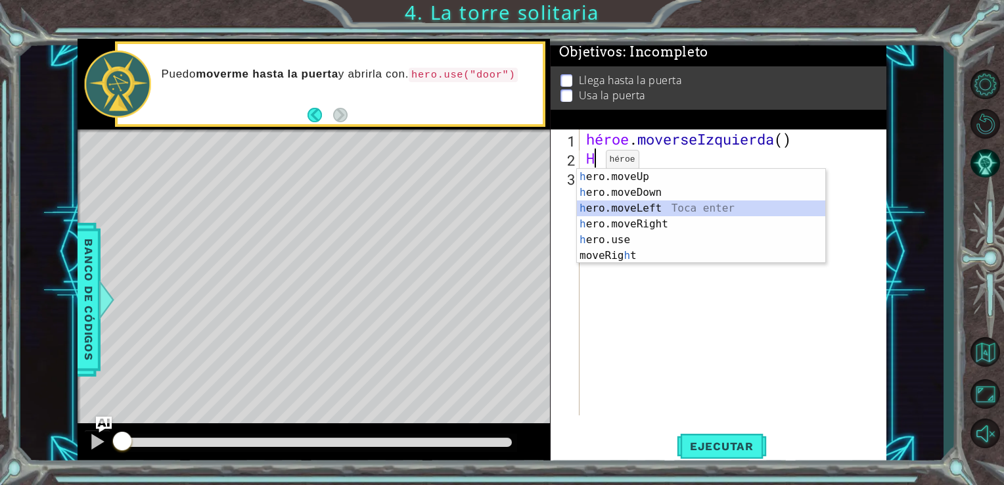
click at [650, 213] on div "h ero.moveUp Toca enter h ero.moveDown Toca enter h ero.moveLeft Toca enter h e…" at bounding box center [701, 232] width 248 height 126
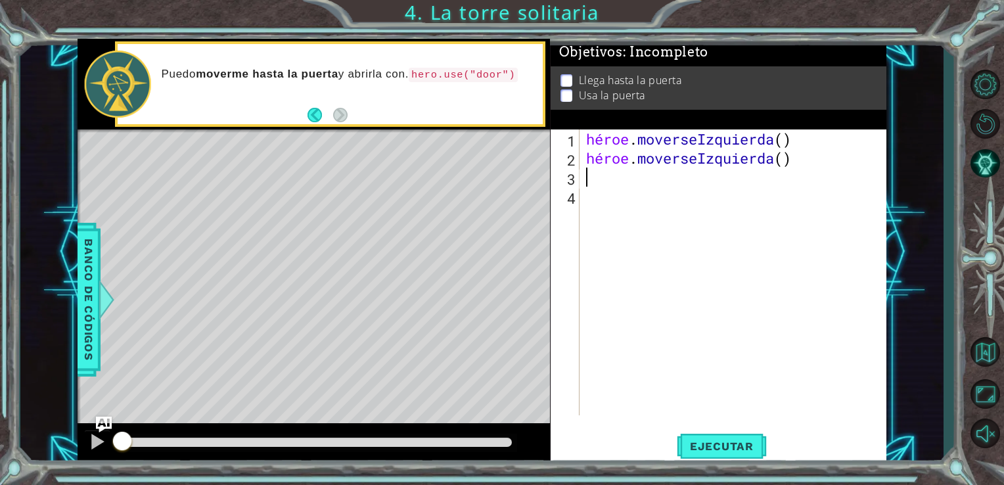
click at [626, 208] on div "héroe . moverseIzquierda ( ) héroe . moverseIzquierda ( )" at bounding box center [737, 291] width 307 height 324
click at [628, 173] on div "héroe . moverseIzquierda ( ) héroe . moverseIzquierda ( )" at bounding box center [737, 291] width 307 height 324
type textarea "H"
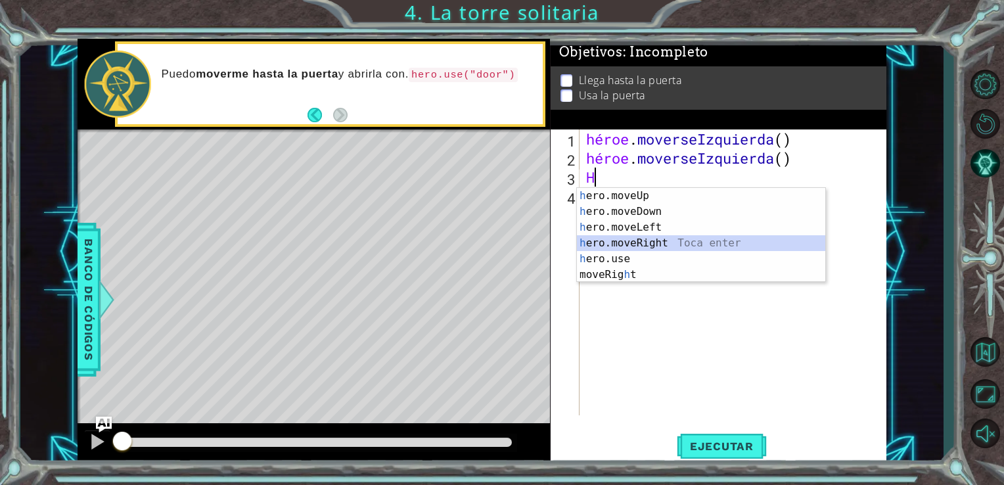
click at [633, 241] on div "h ero.moveUp Toca enter h ero.moveDown Toca enter h ero.moveLeft Toca enter h e…" at bounding box center [701, 251] width 248 height 126
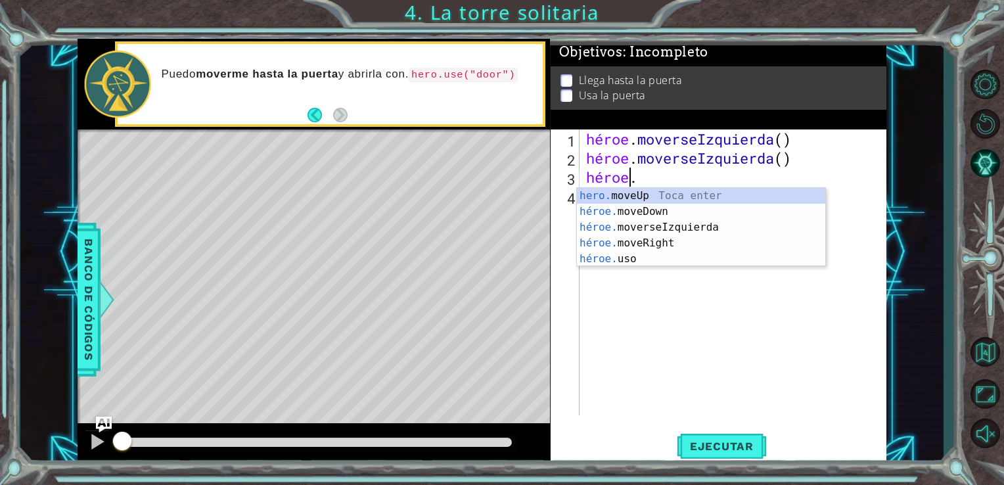
type textarea "hero."
